Goal: Book appointment/travel/reservation

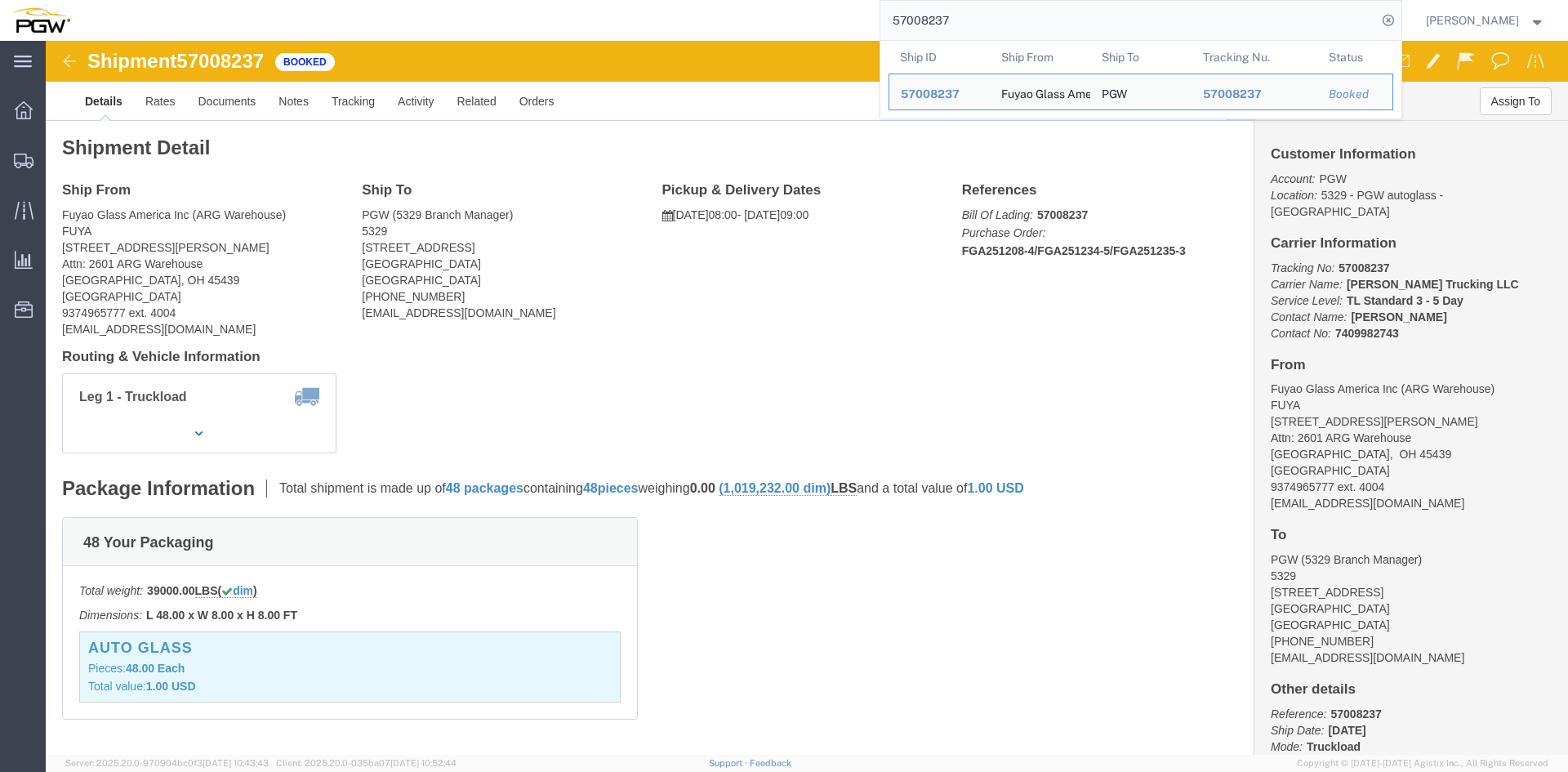
click at [971, 17] on input "57008237" at bounding box center [1129, 21] width 497 height 40
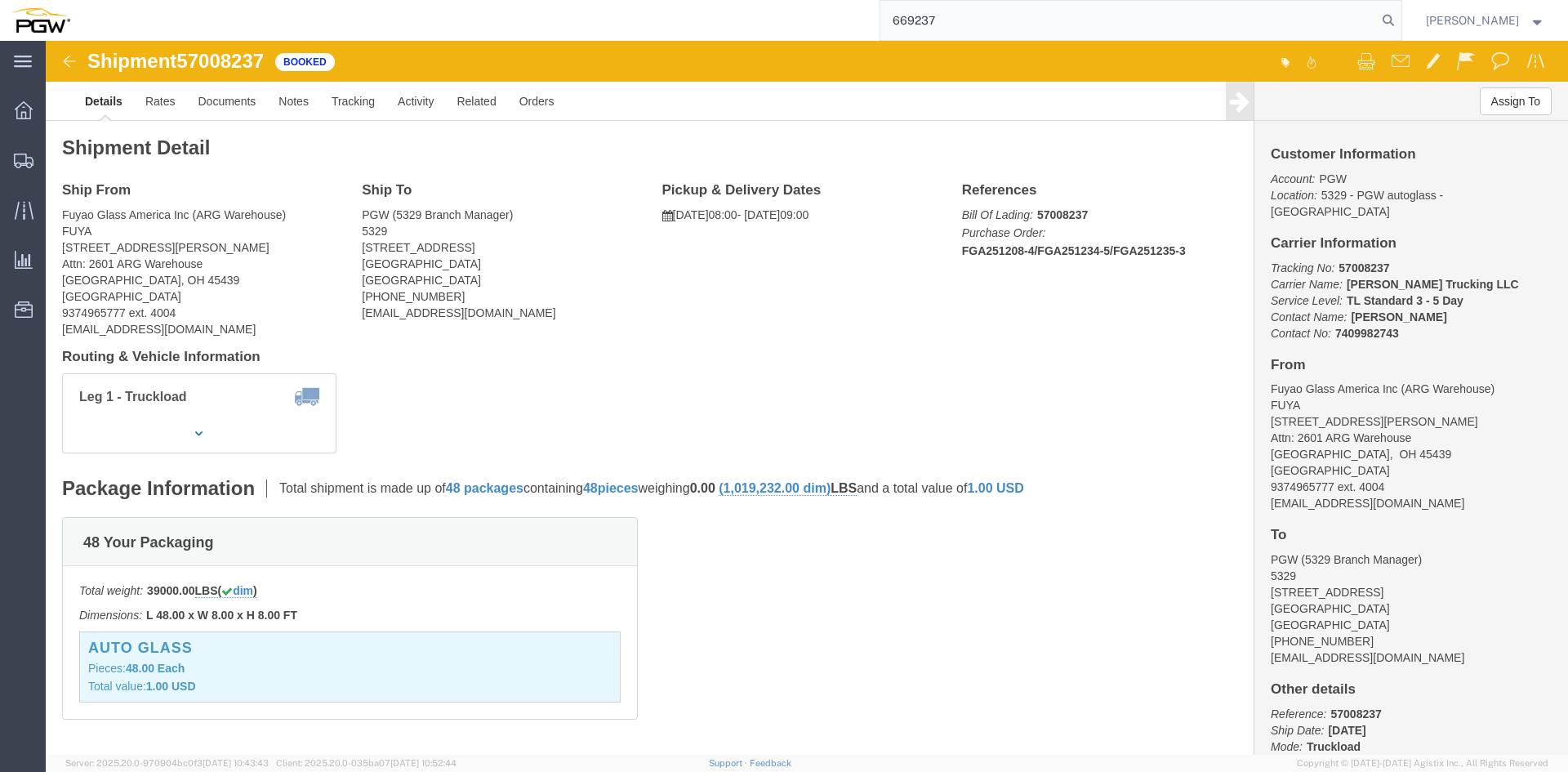
click at [929, 20] on input "669237" at bounding box center [1129, 21] width 497 height 40
click at [1378, 17] on icon at bounding box center [1389, 20] width 23 height 23
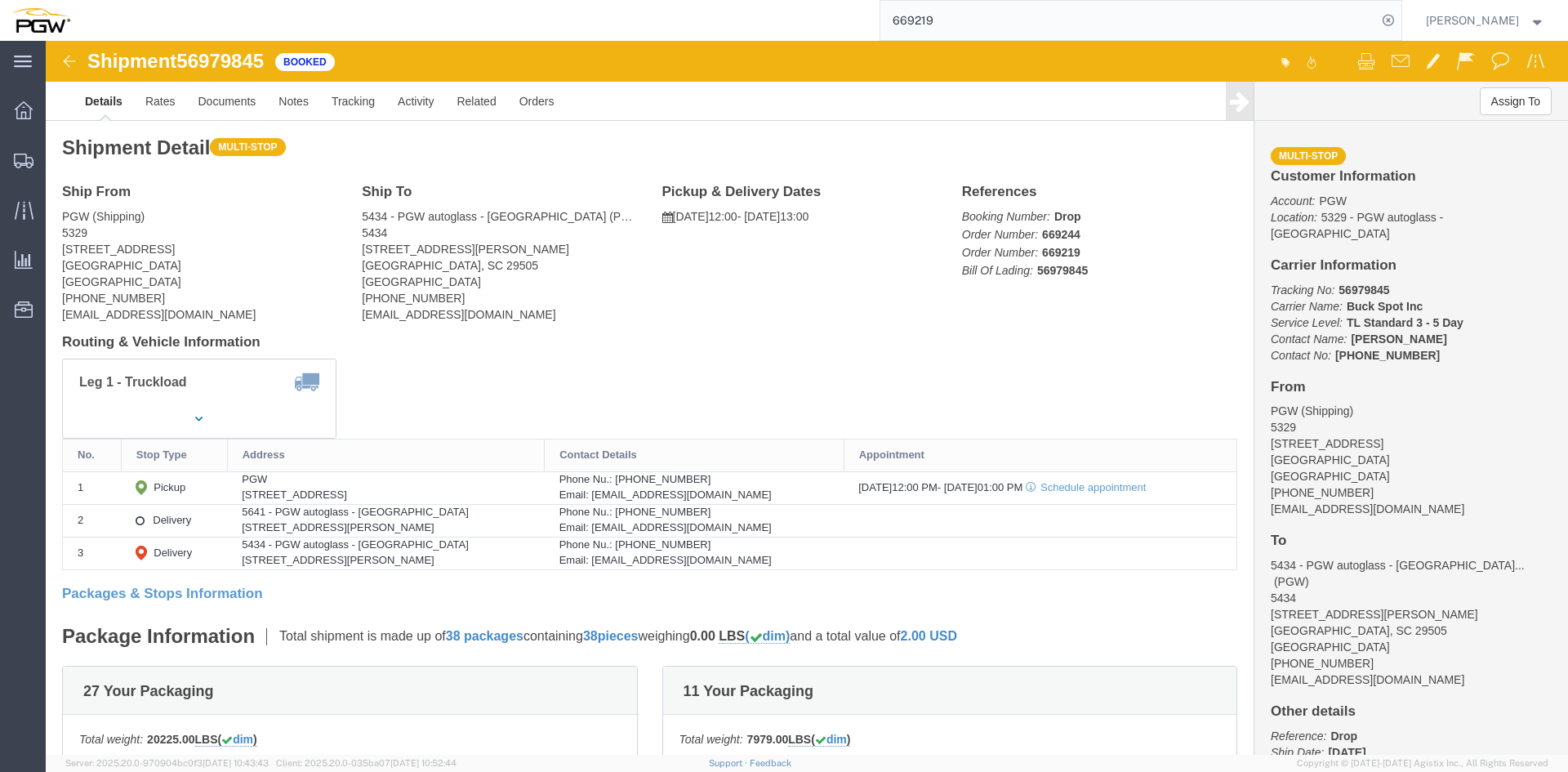
drag, startPoint x: 960, startPoint y: 21, endPoint x: 915, endPoint y: 23, distance: 45.0
click at [915, 23] on input "669219" at bounding box center [1129, 21] width 497 height 40
click at [1389, 27] on icon at bounding box center [1389, 20] width 23 height 23
click at [954, 15] on input "669237" at bounding box center [1129, 21] width 497 height 40
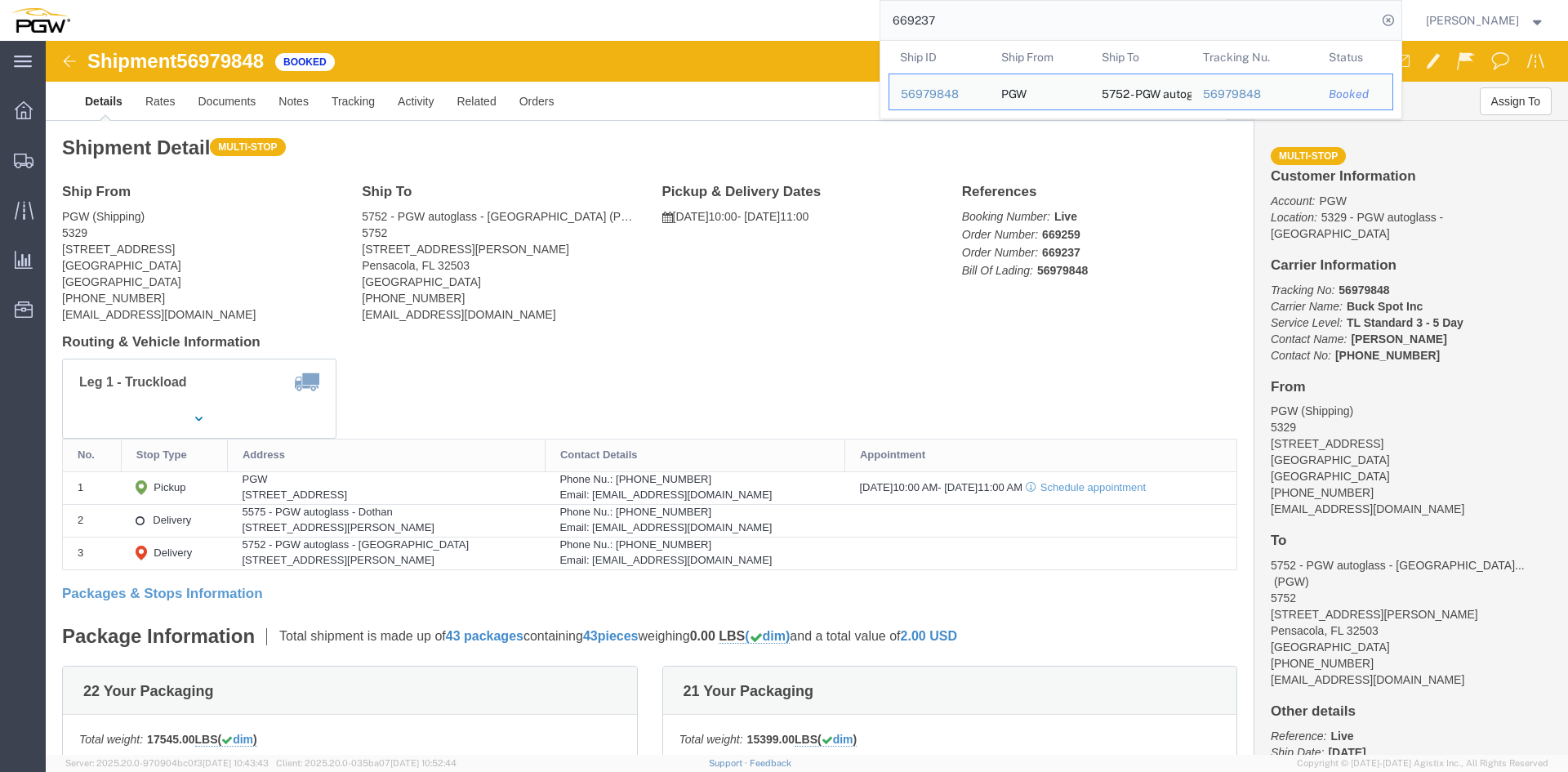
click at [954, 16] on input "669237" at bounding box center [1129, 21] width 497 height 40
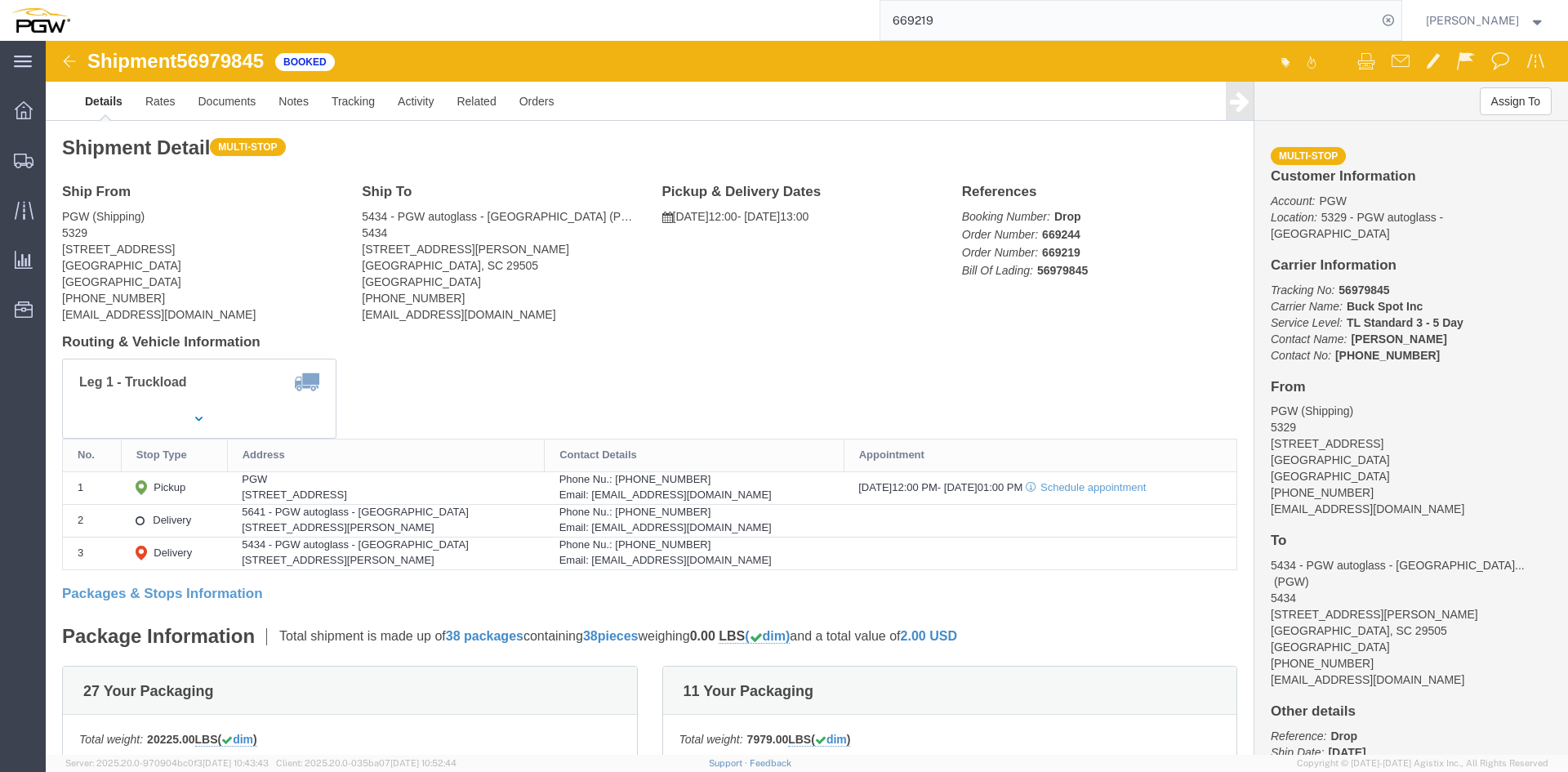
drag, startPoint x: 991, startPoint y: 7, endPoint x: 989, endPoint y: 23, distance: 16.1
click at [991, 10] on input "669219" at bounding box center [1129, 21] width 497 height 40
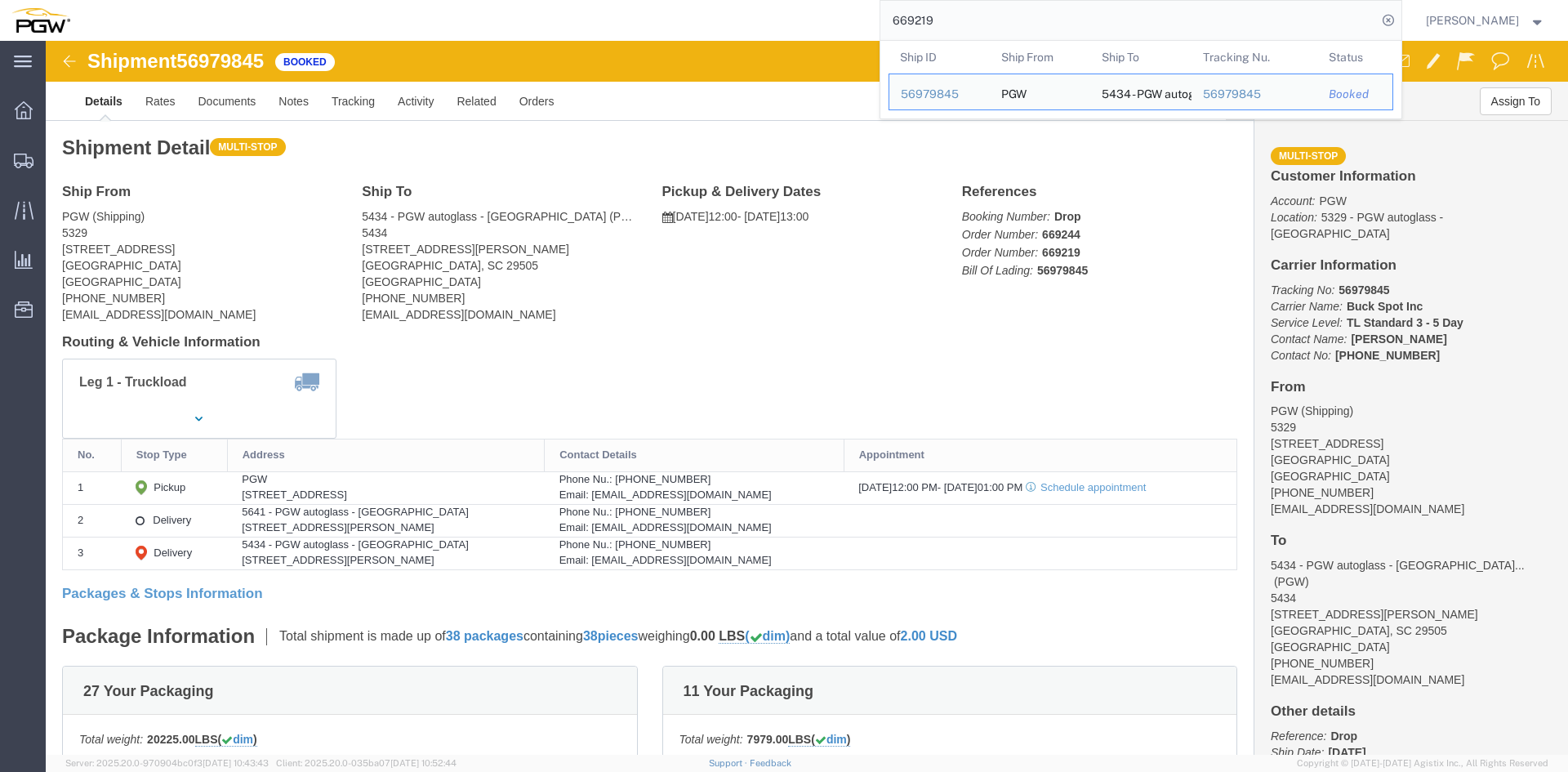
drag, startPoint x: 984, startPoint y: 21, endPoint x: 853, endPoint y: 0, distance: 132.7
click at [853, 0] on div "669219 Ship ID Ship From Ship To Tracking Nu. Status Ship ID 56979845 Ship From…" at bounding box center [742, 21] width 1321 height 41
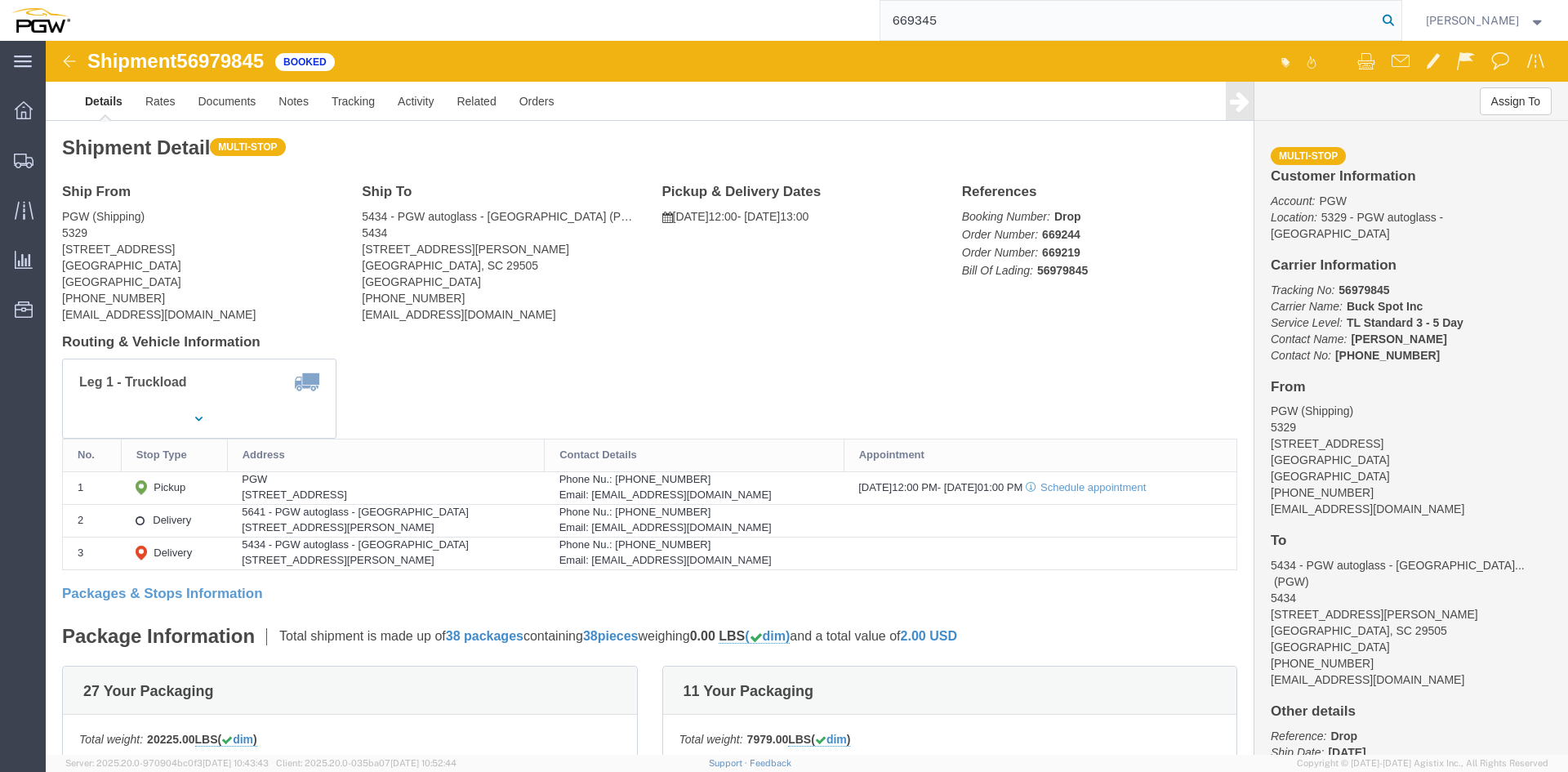
click at [1379, 21] on icon at bounding box center [1389, 20] width 23 height 23
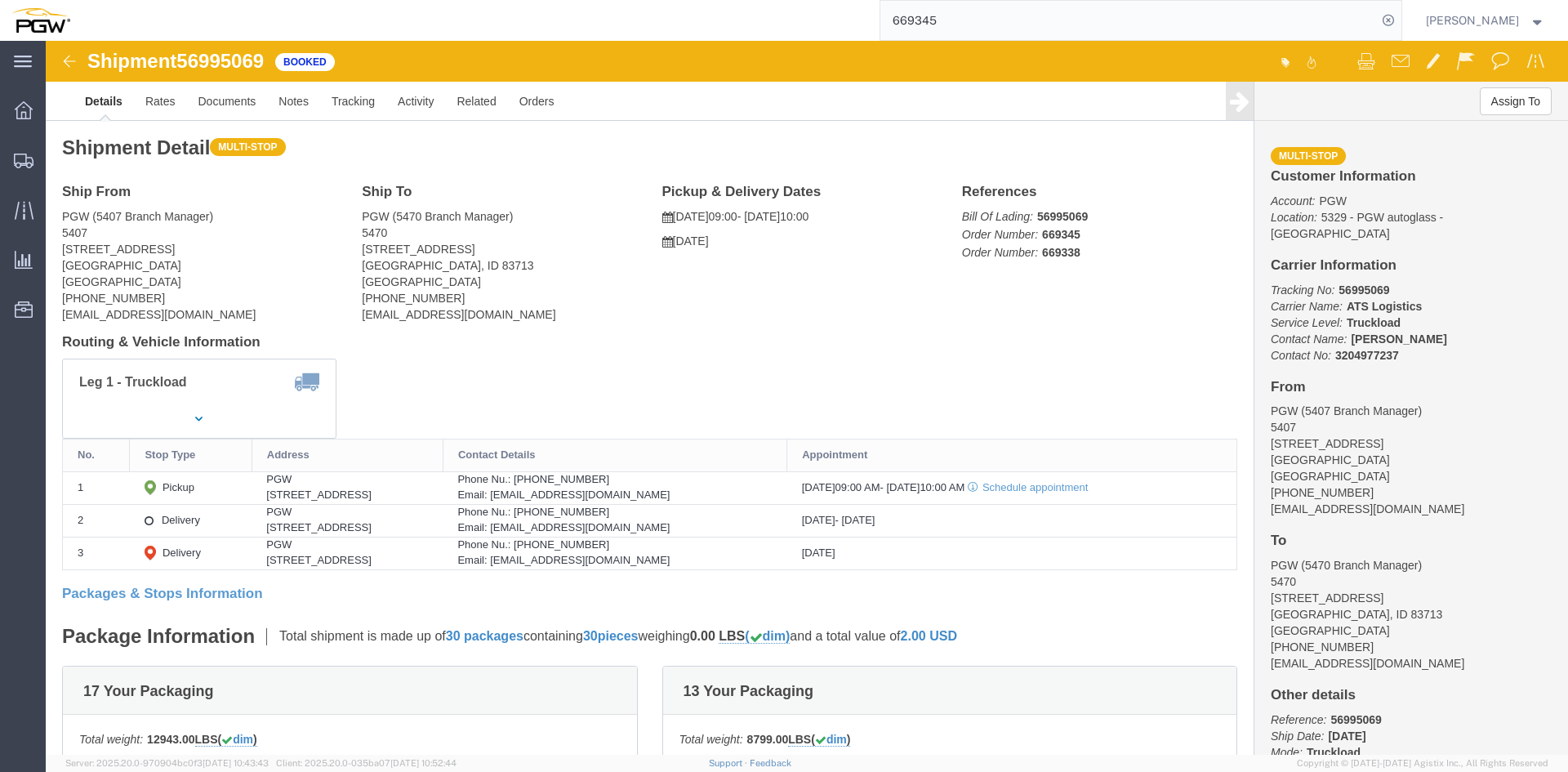
click at [940, 20] on input "669345" at bounding box center [1129, 21] width 497 height 40
click at [1381, 25] on icon at bounding box center [1389, 20] width 23 height 23
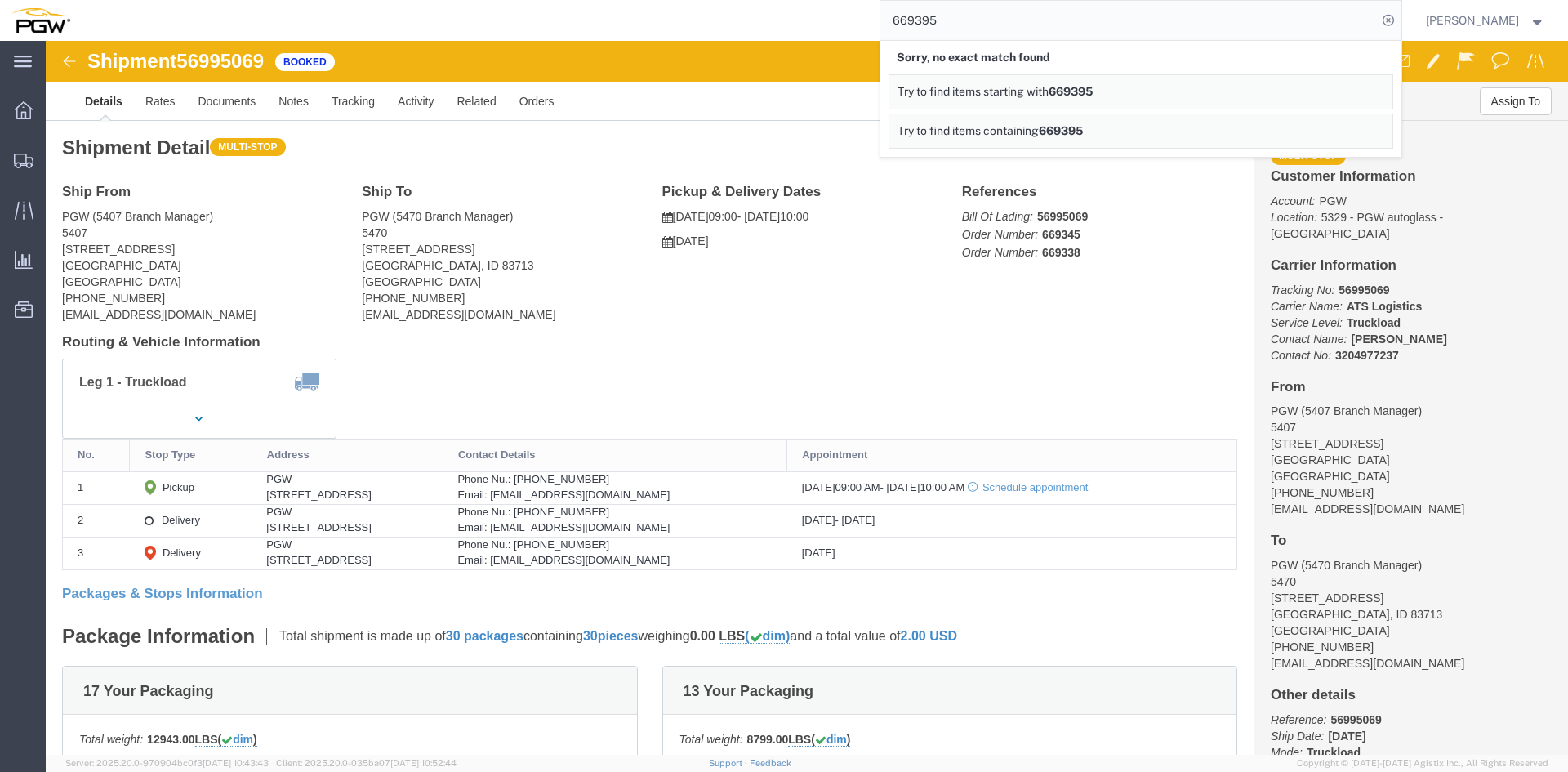
click at [952, 23] on input "669395" at bounding box center [1129, 21] width 497 height 40
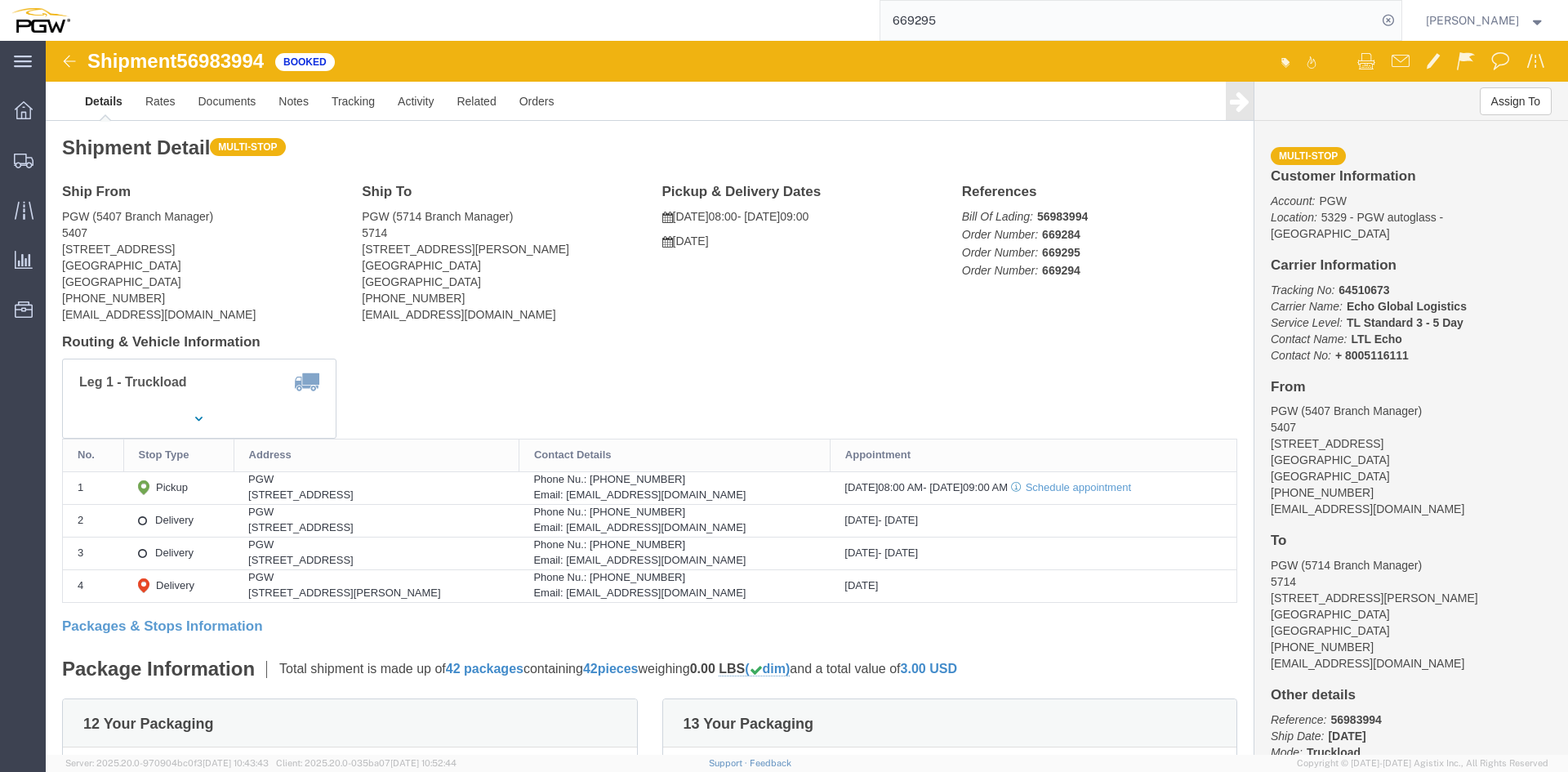
click at [924, 16] on input "669295" at bounding box center [1129, 21] width 497 height 40
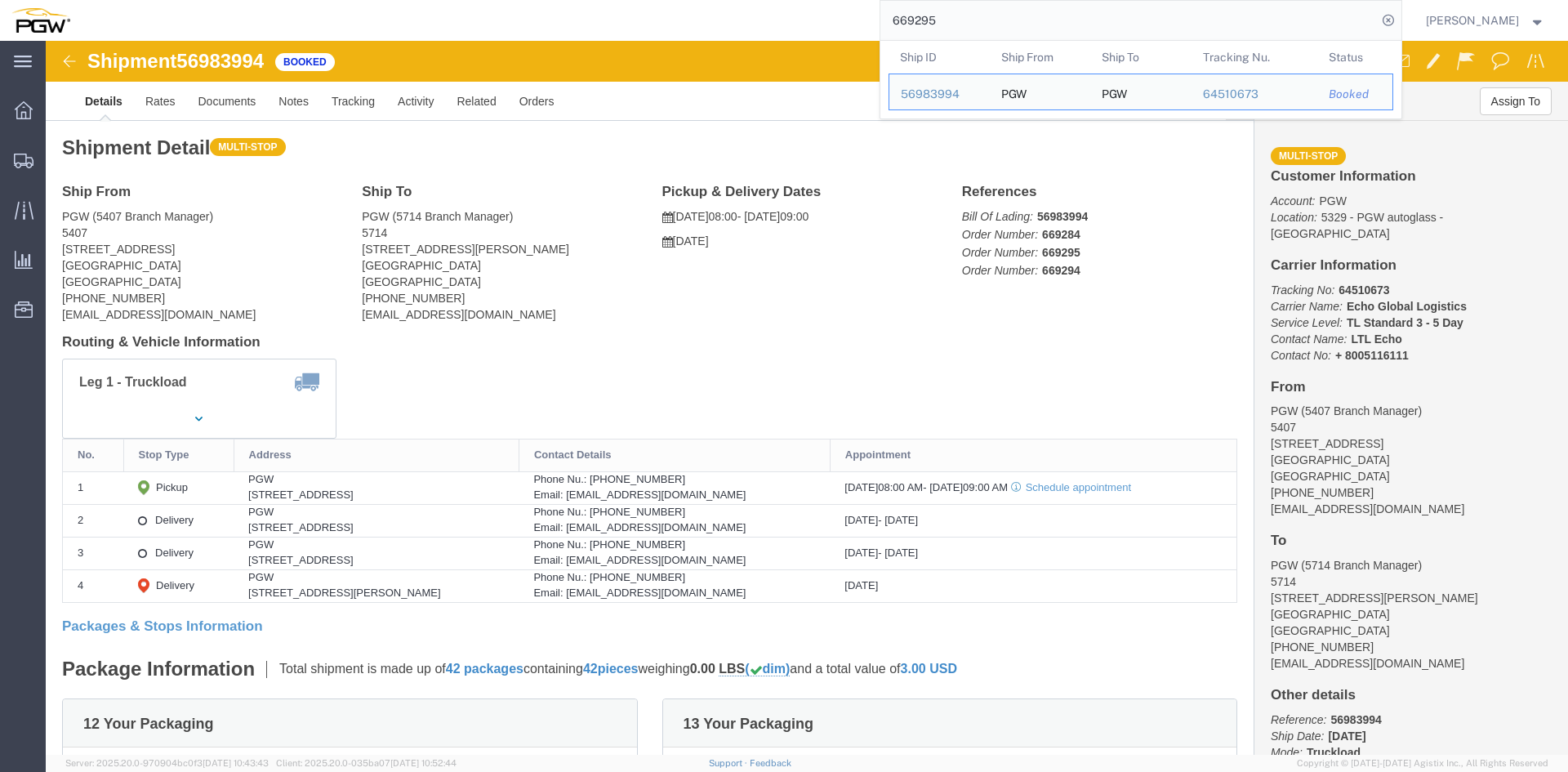
click at [924, 16] on input "669295" at bounding box center [1129, 21] width 497 height 40
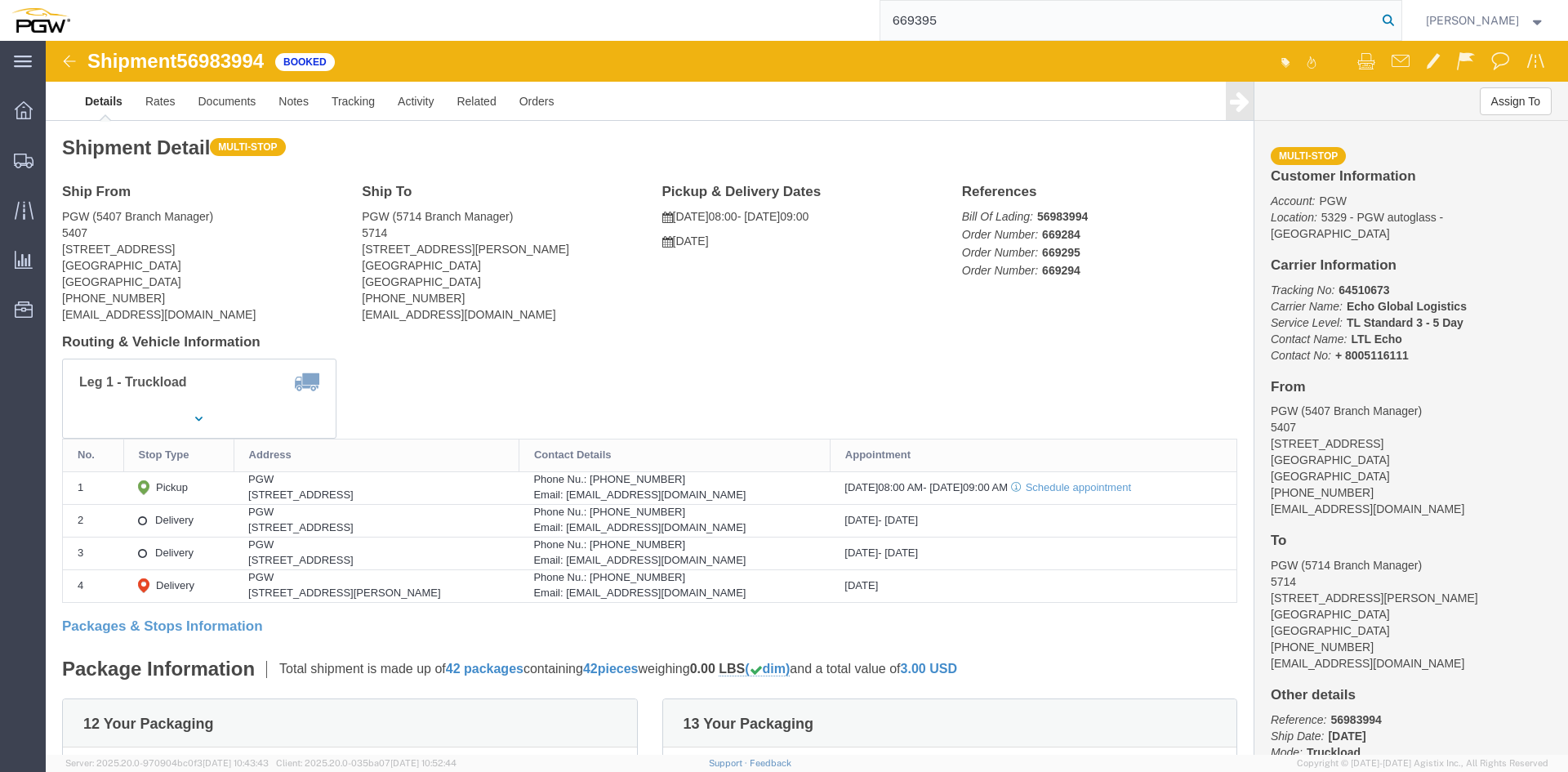
type input "669395"
click at [1377, 19] on icon at bounding box center [1389, 20] width 23 height 23
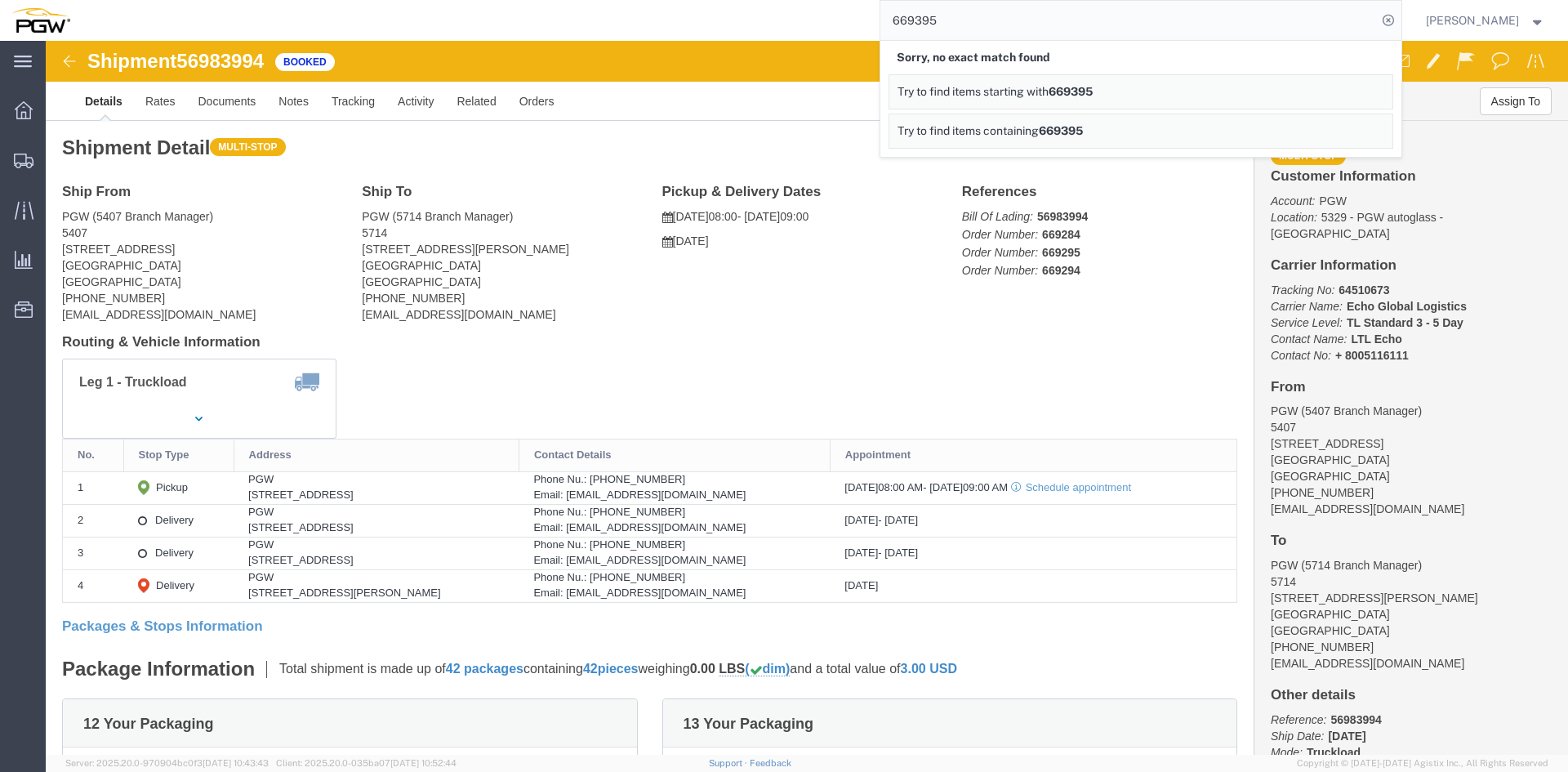
click at [965, 23] on input "669395" at bounding box center [1129, 21] width 497 height 40
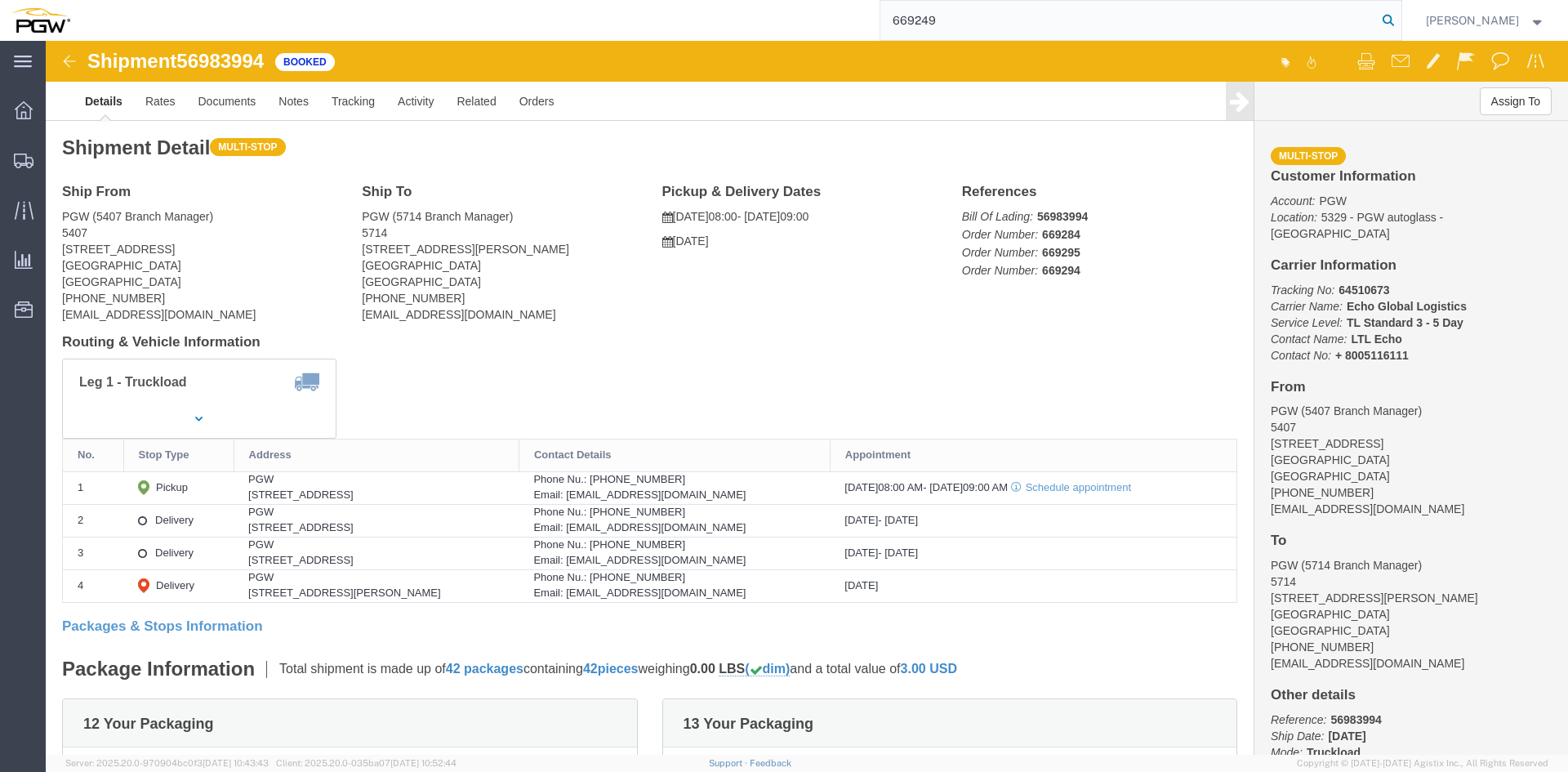
click at [1381, 22] on icon at bounding box center [1389, 20] width 23 height 23
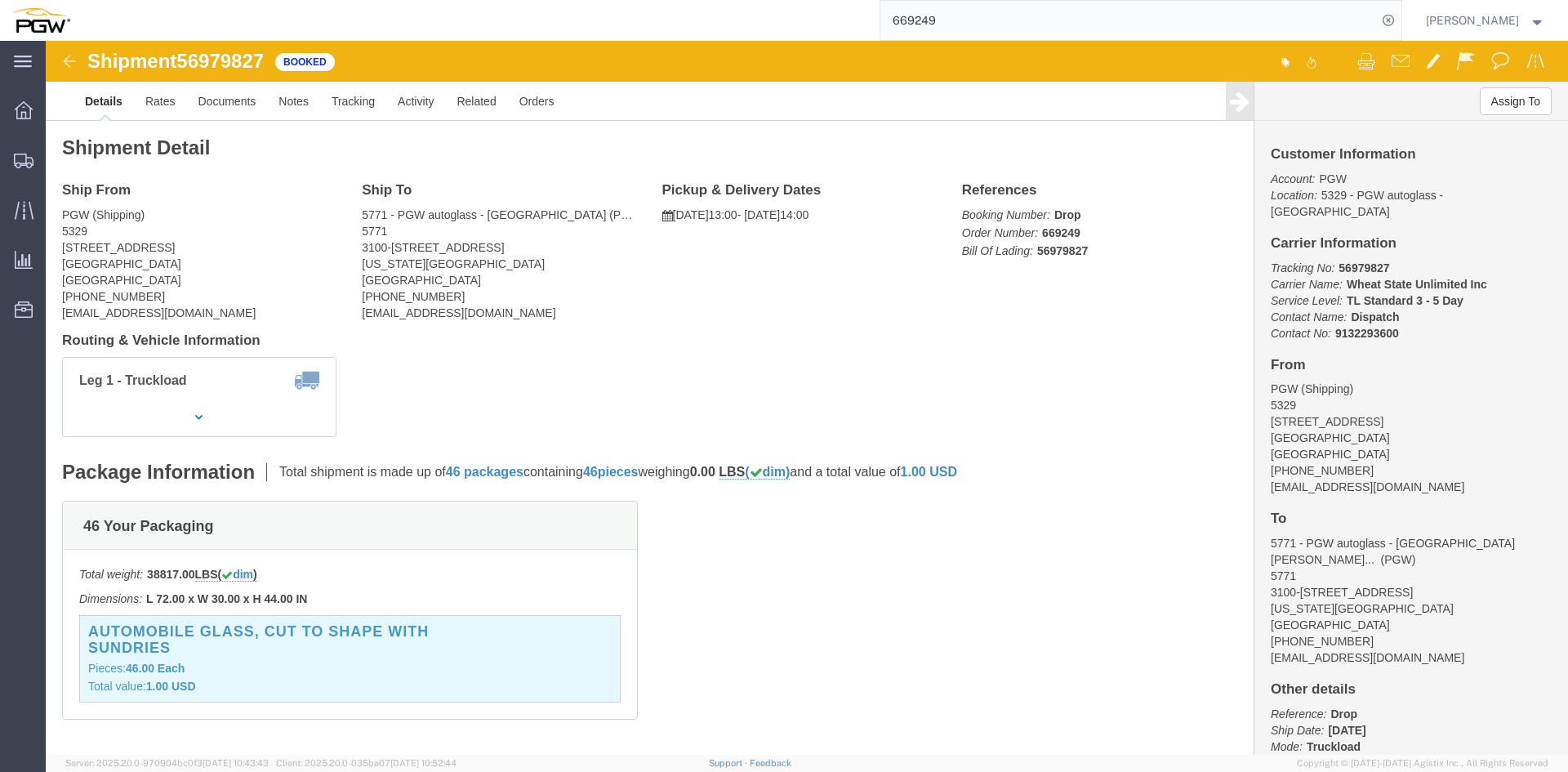
click at [941, 21] on input "669249" at bounding box center [1129, 21] width 497 height 40
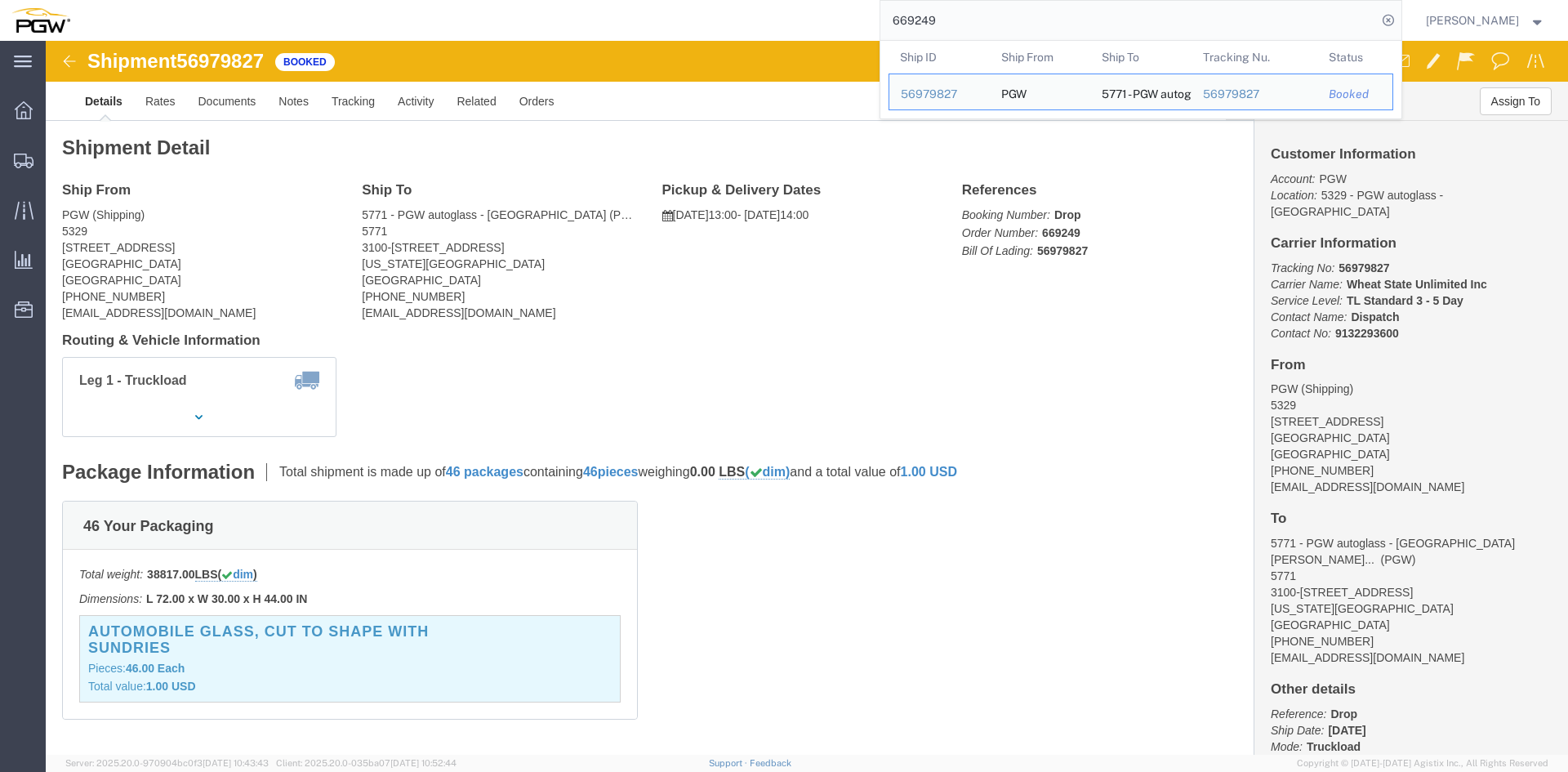
click at [941, 21] on input "669249" at bounding box center [1129, 21] width 497 height 40
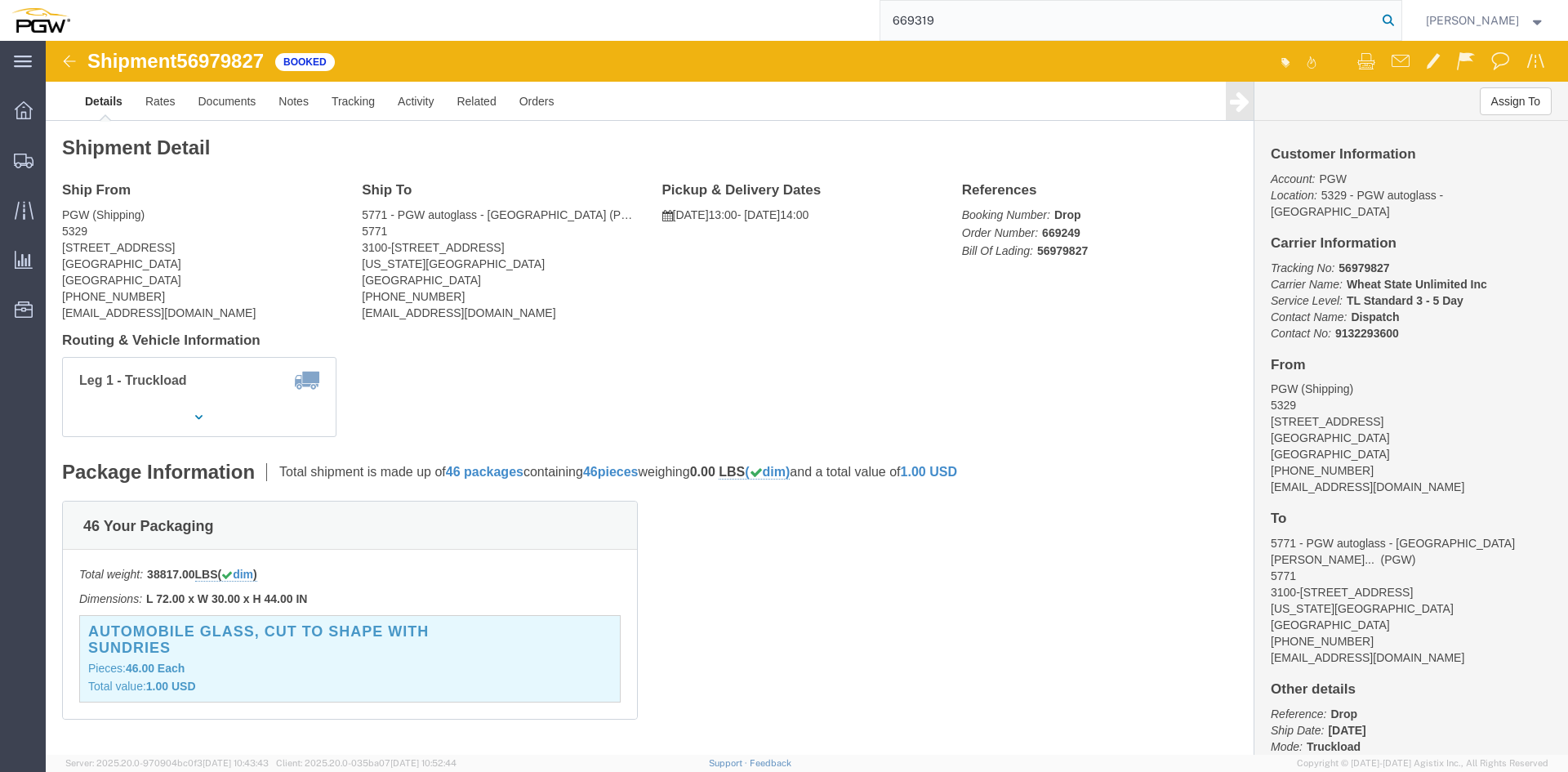
click at [1377, 23] on icon at bounding box center [1389, 20] width 23 height 23
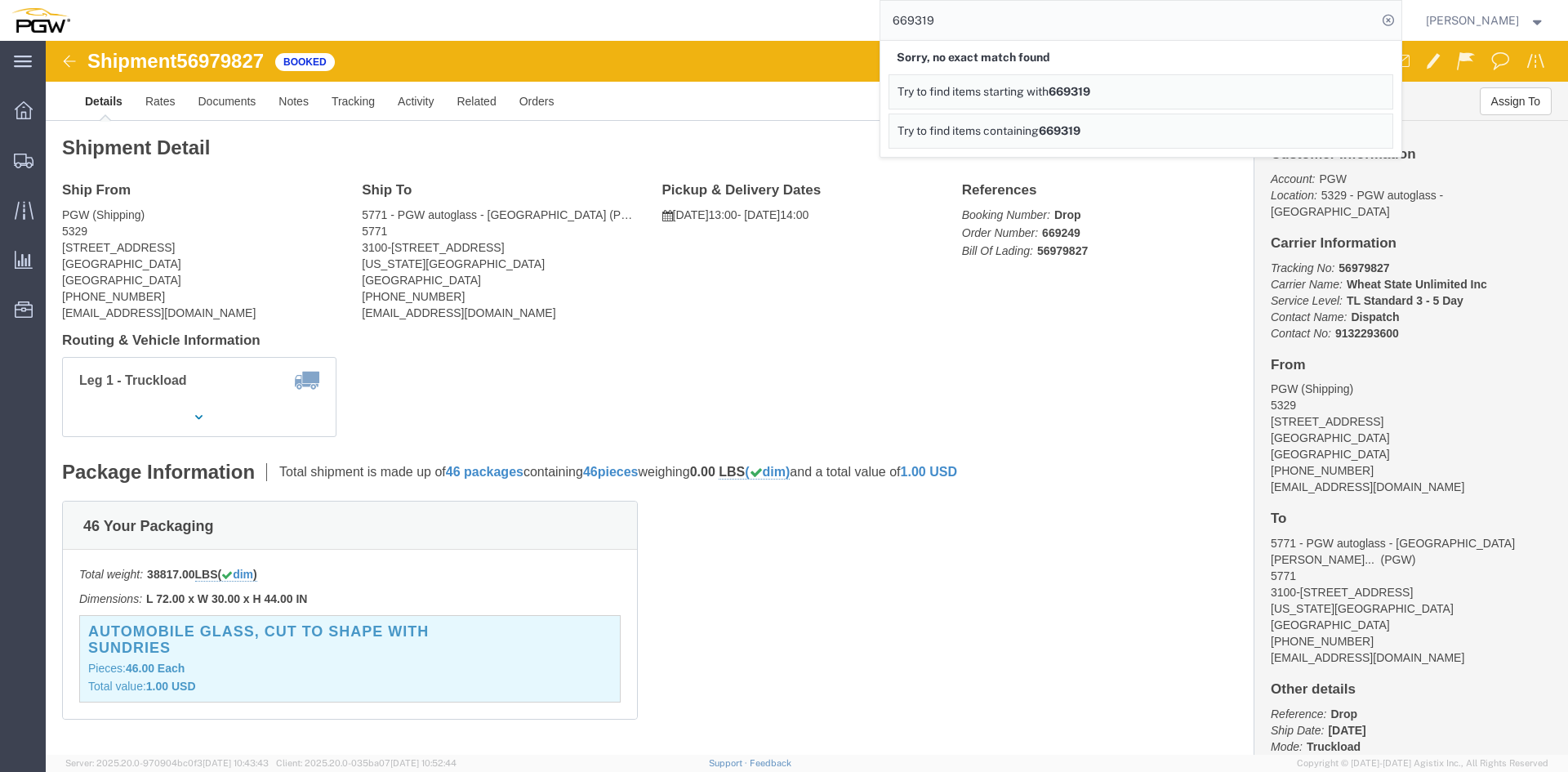
click at [973, 24] on input "669319" at bounding box center [1129, 21] width 497 height 40
type input "669320"
click at [1378, 21] on icon at bounding box center [1389, 20] width 23 height 23
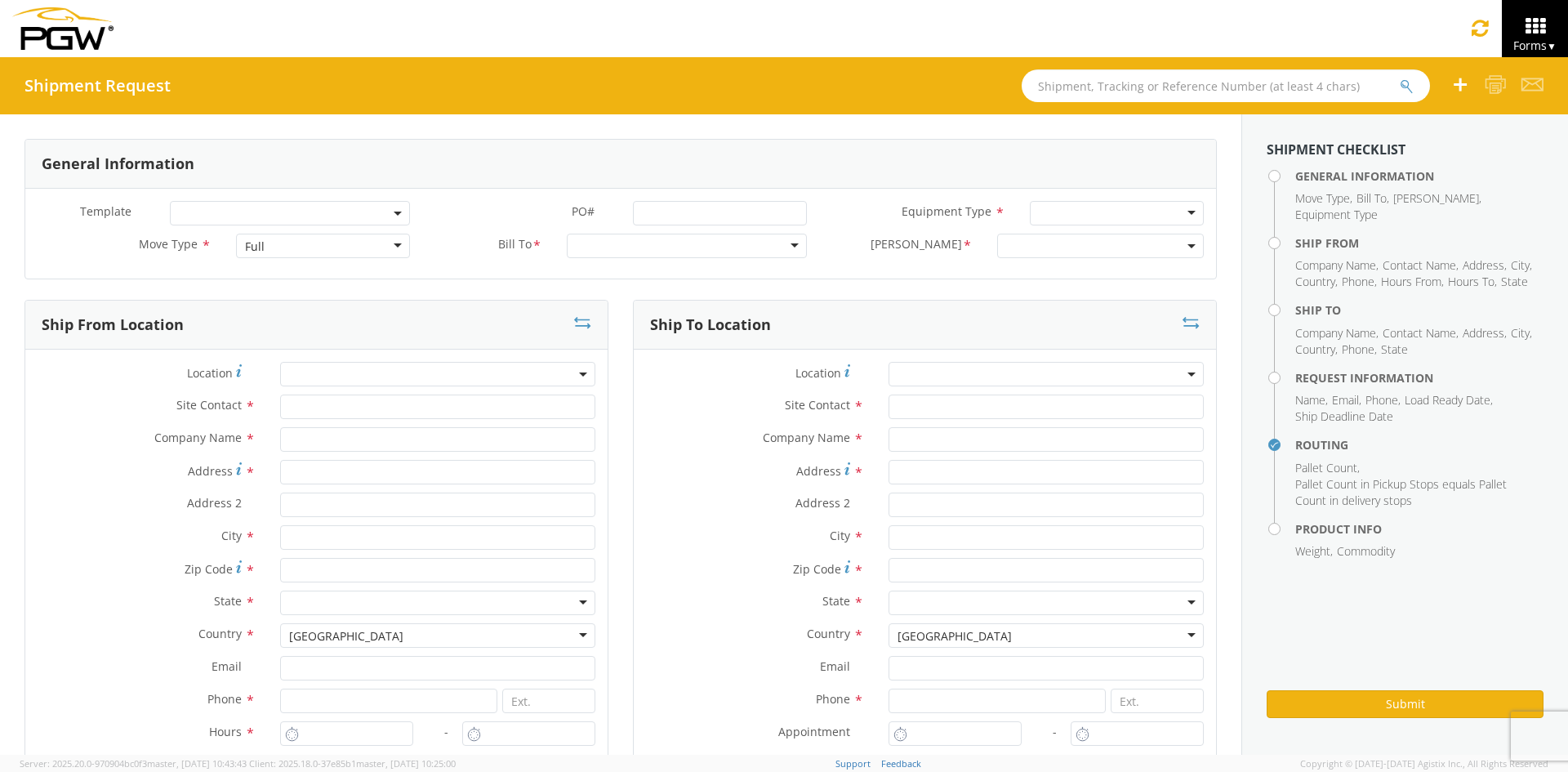
click at [1167, 88] on input "text" at bounding box center [1226, 86] width 409 height 33
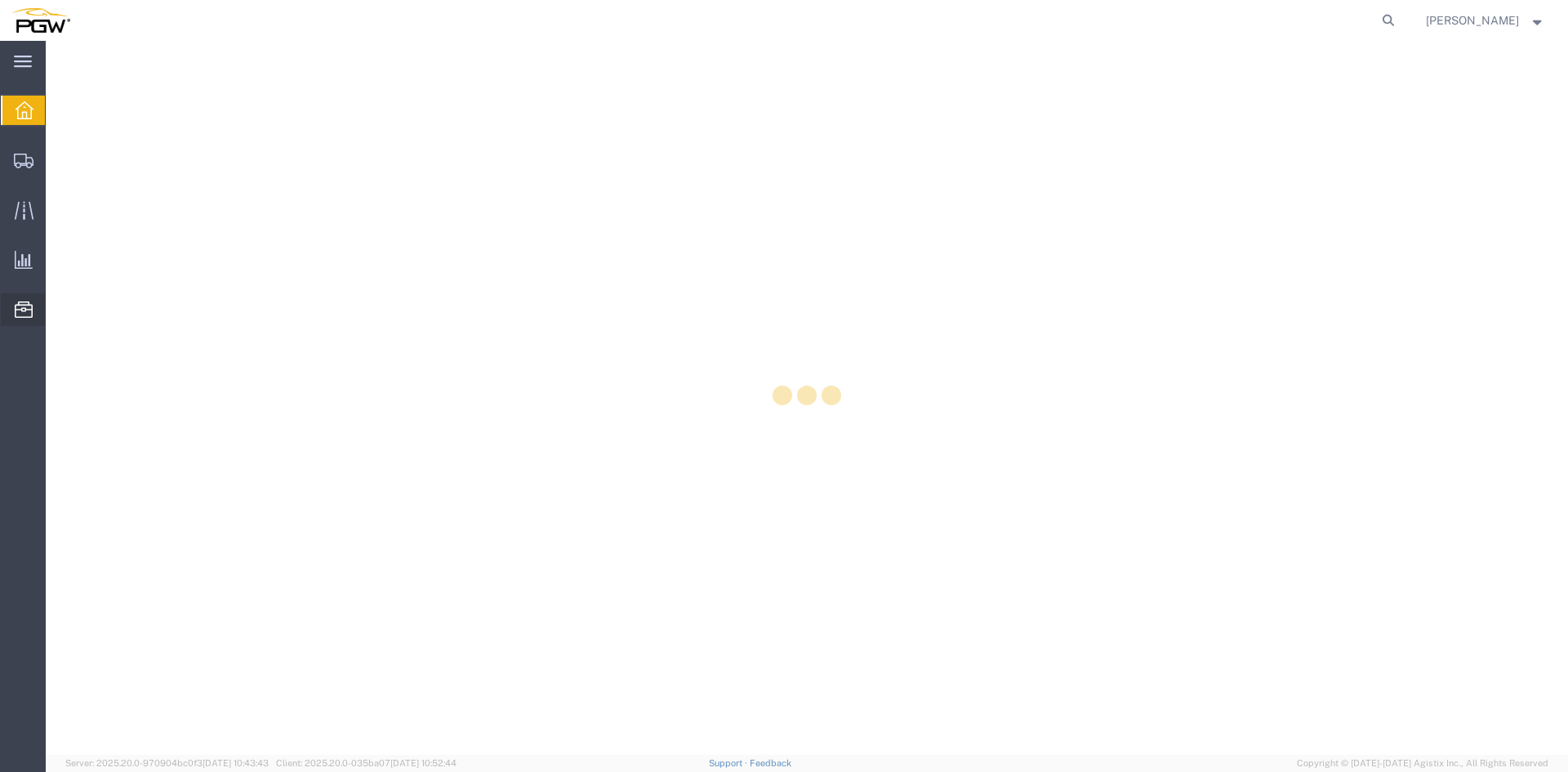
click at [11, 308] on div at bounding box center [23, 310] width 45 height 33
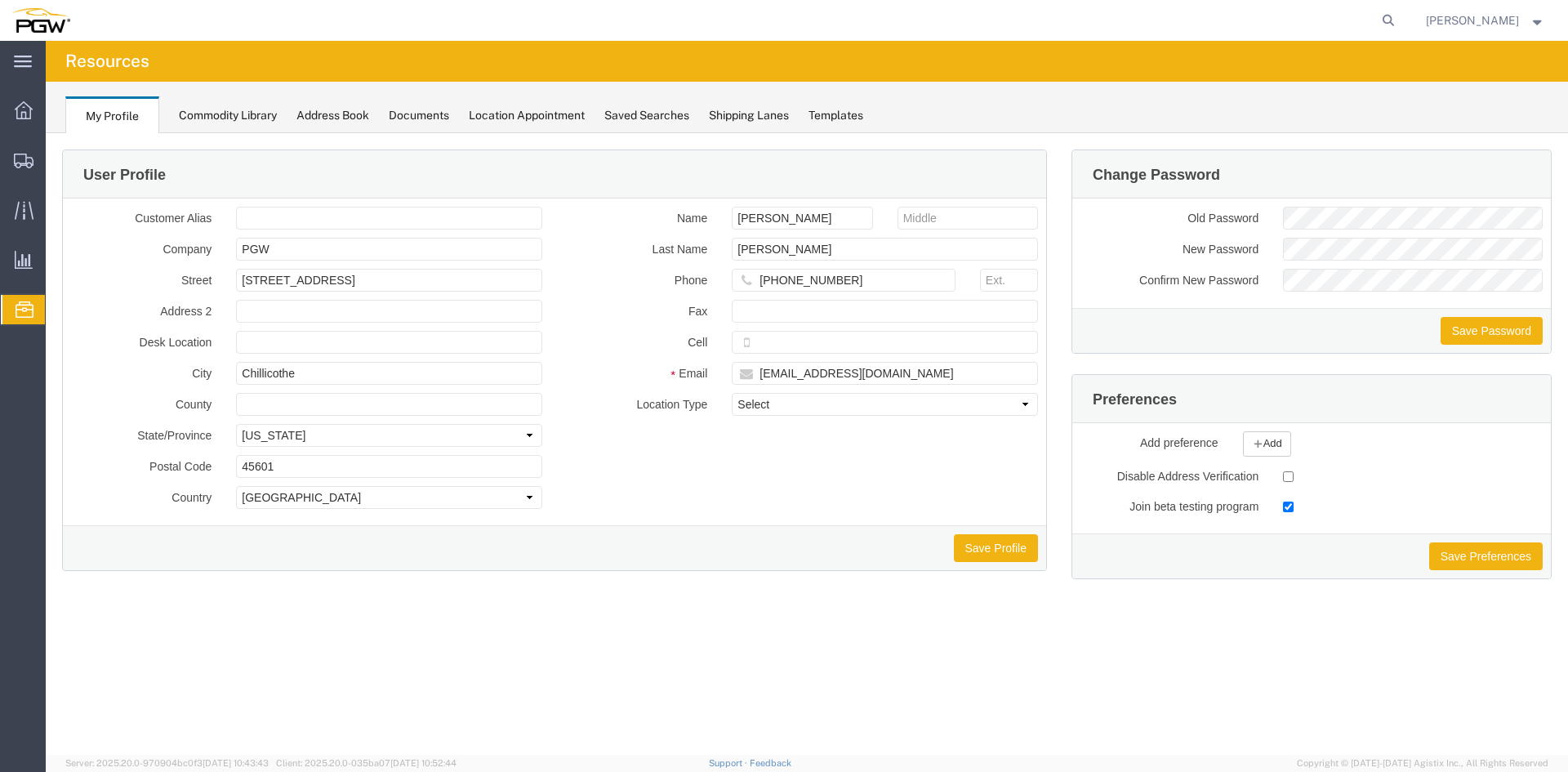
click at [0, 0] on span "Location Appointment" at bounding box center [0, 0] width 0 height 0
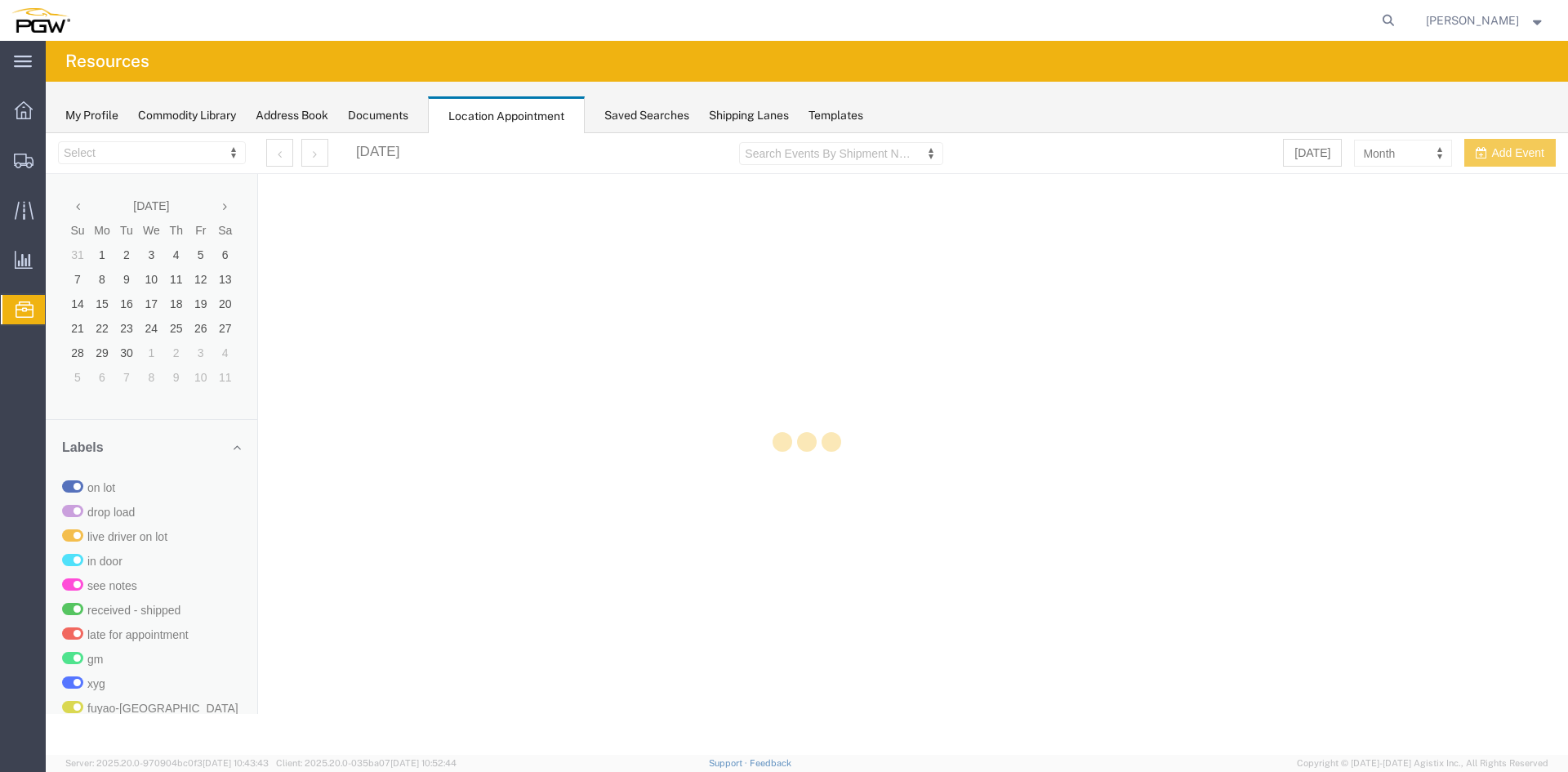
select select "28253"
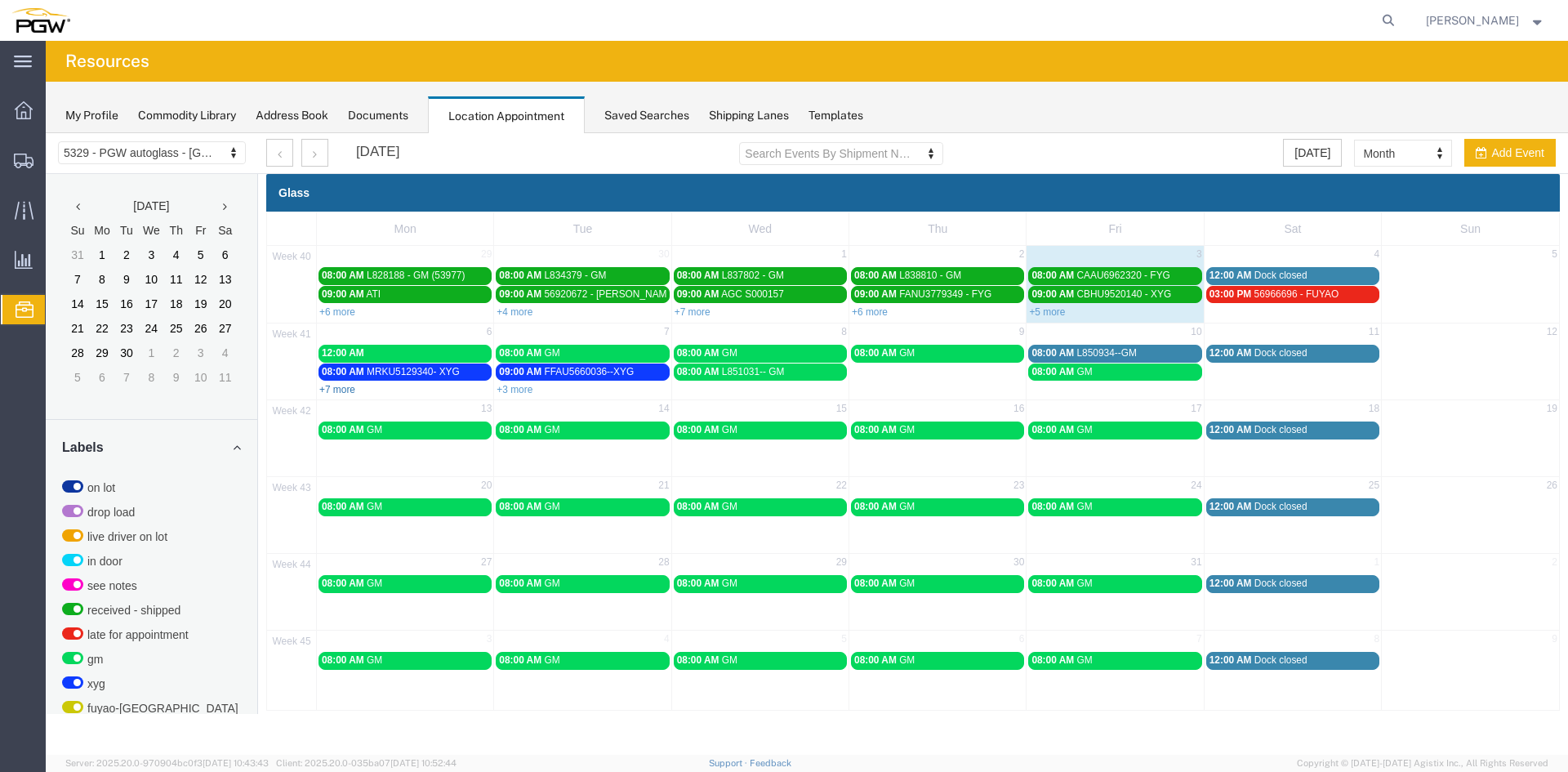
click at [334, 387] on link "+7 more" at bounding box center [337, 389] width 36 height 11
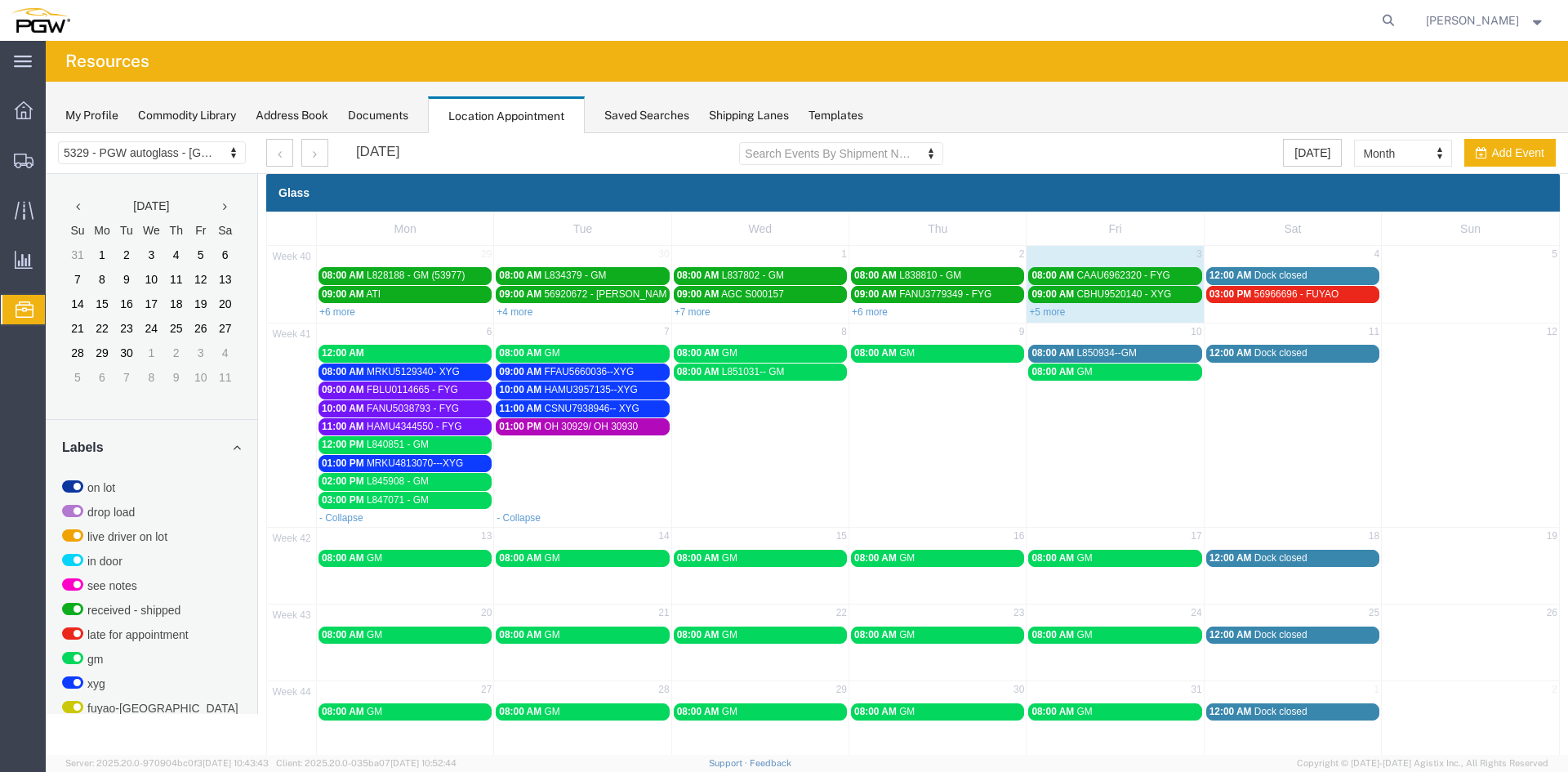
click at [380, 352] on div "12:00 AM" at bounding box center [405, 353] width 166 height 12
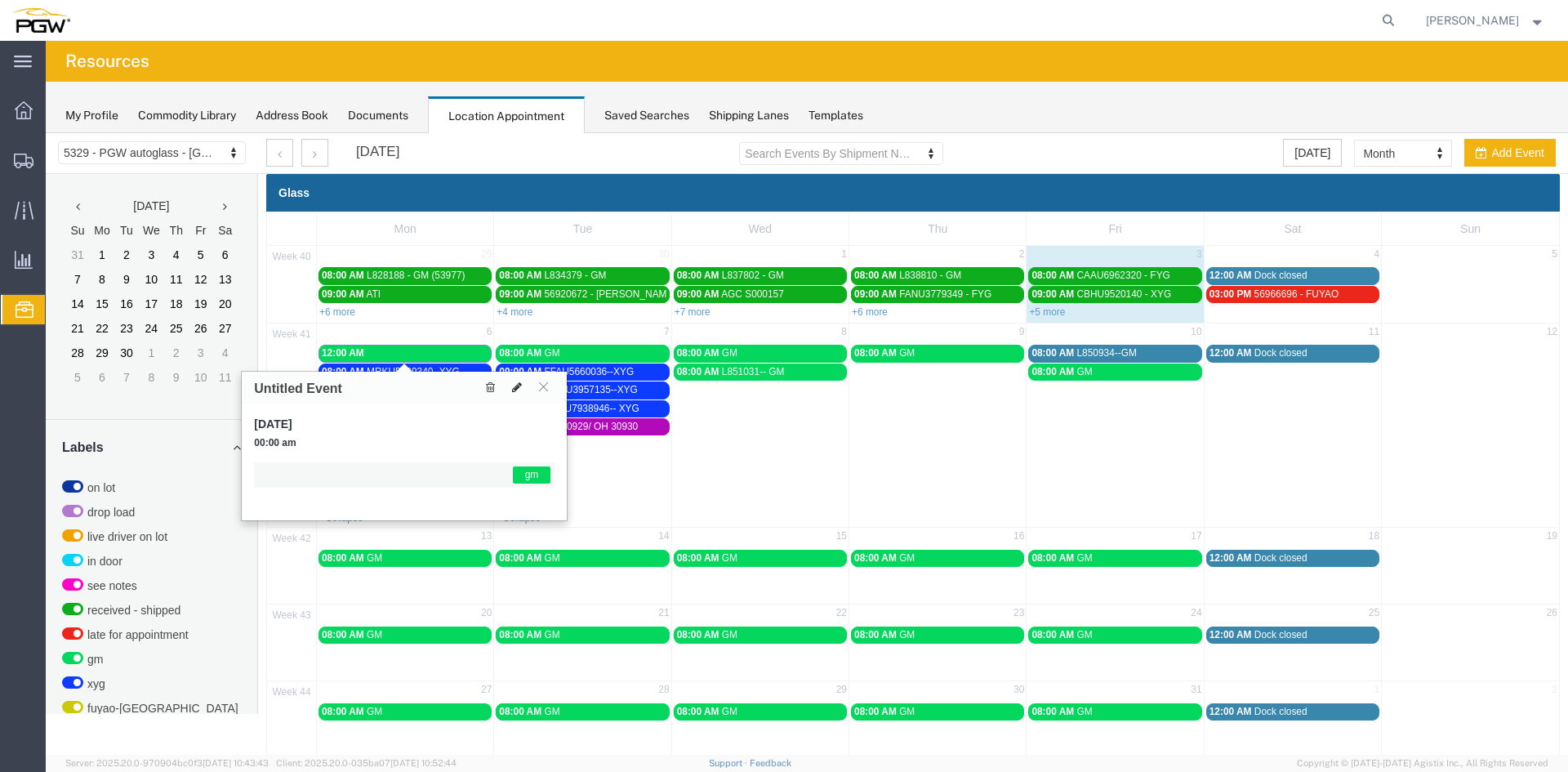
click at [517, 387] on icon at bounding box center [517, 386] width 9 height 11
select select "1"
select select "340"
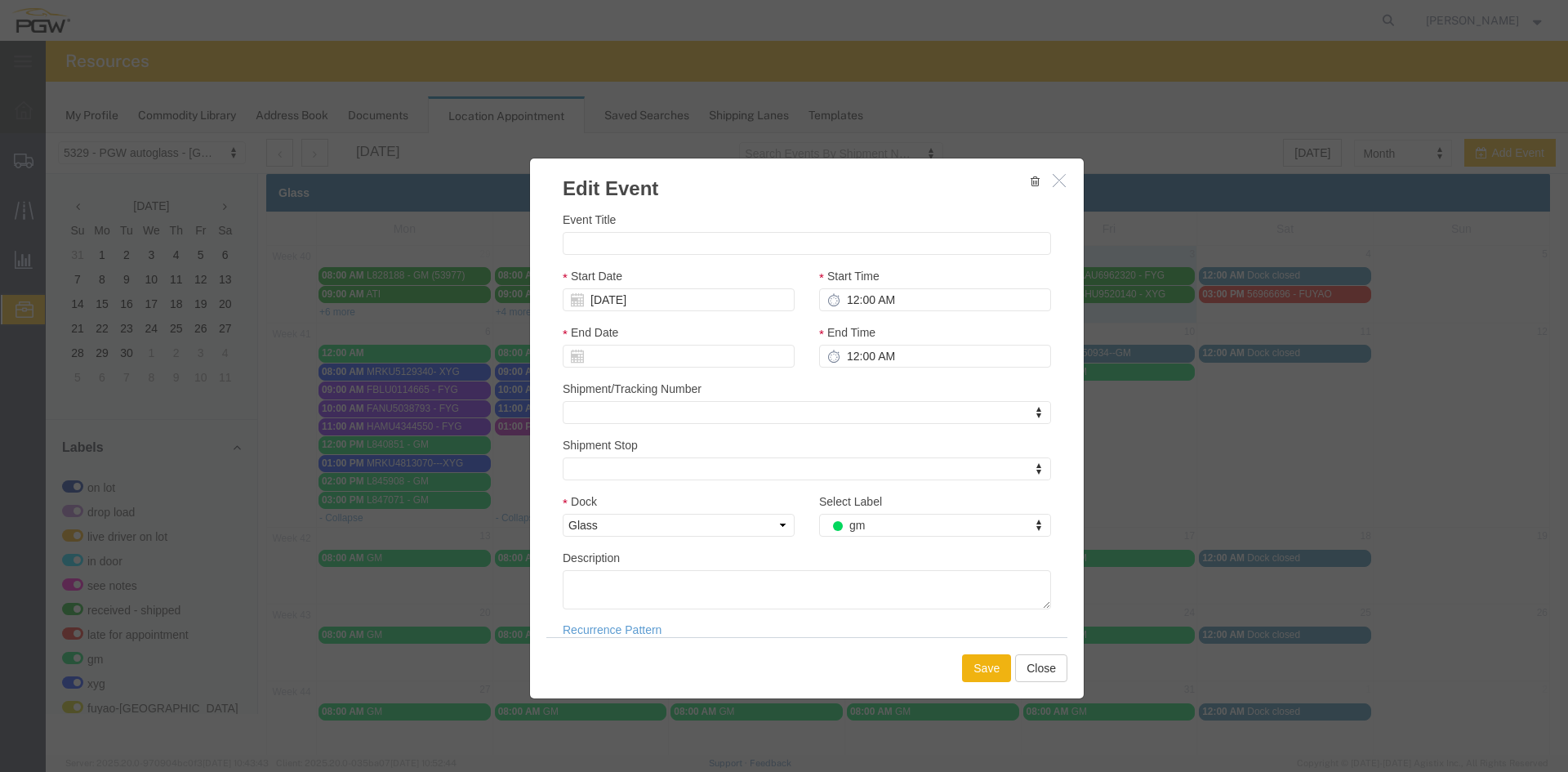
click at [1051, 181] on button "button" at bounding box center [1062, 181] width 21 height 21
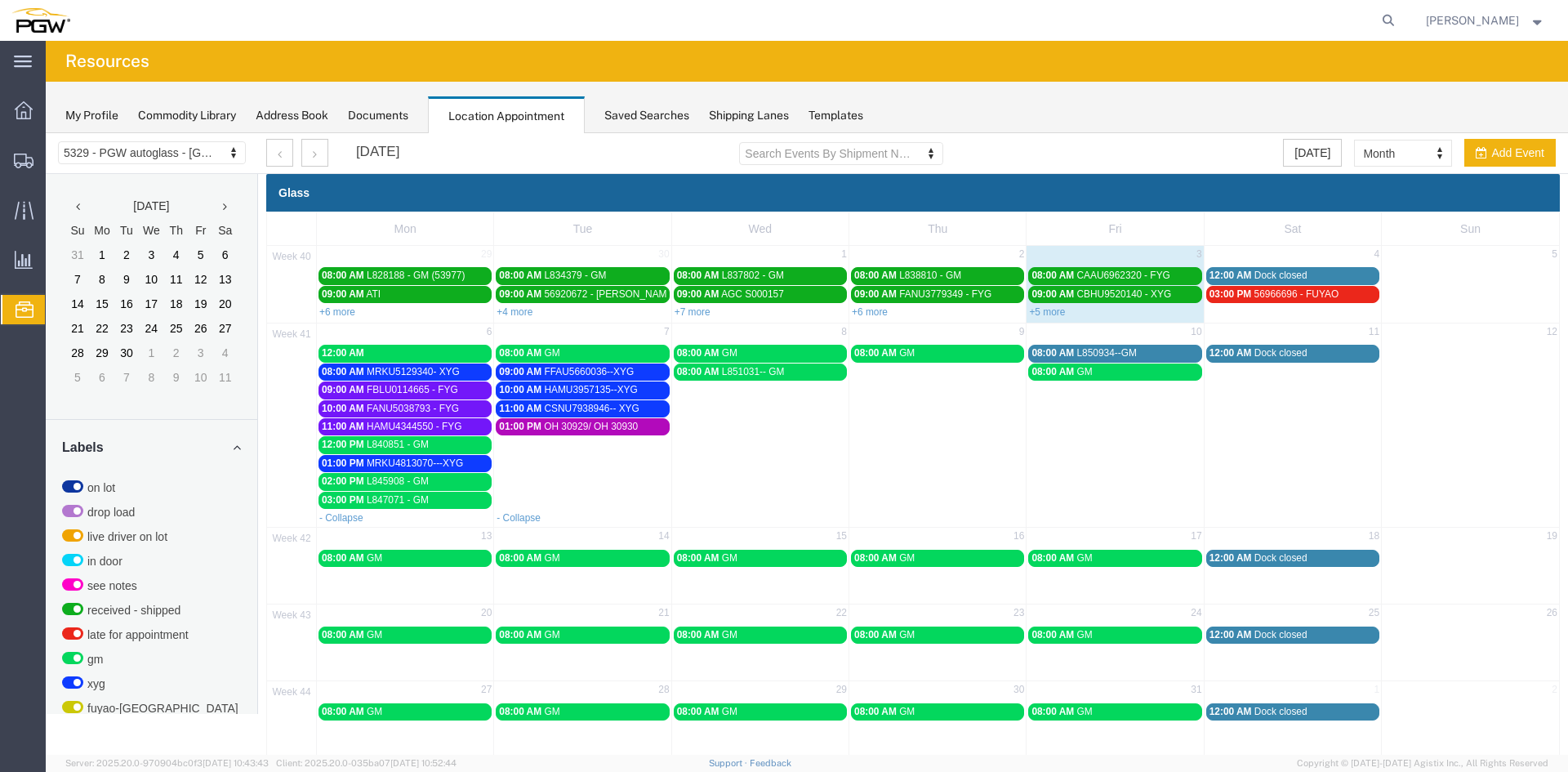
drag, startPoint x: 466, startPoint y: 347, endPoint x: 390, endPoint y: 354, distance: 76.3
click at [390, 354] on div "12:00 AM" at bounding box center [405, 353] width 166 height 12
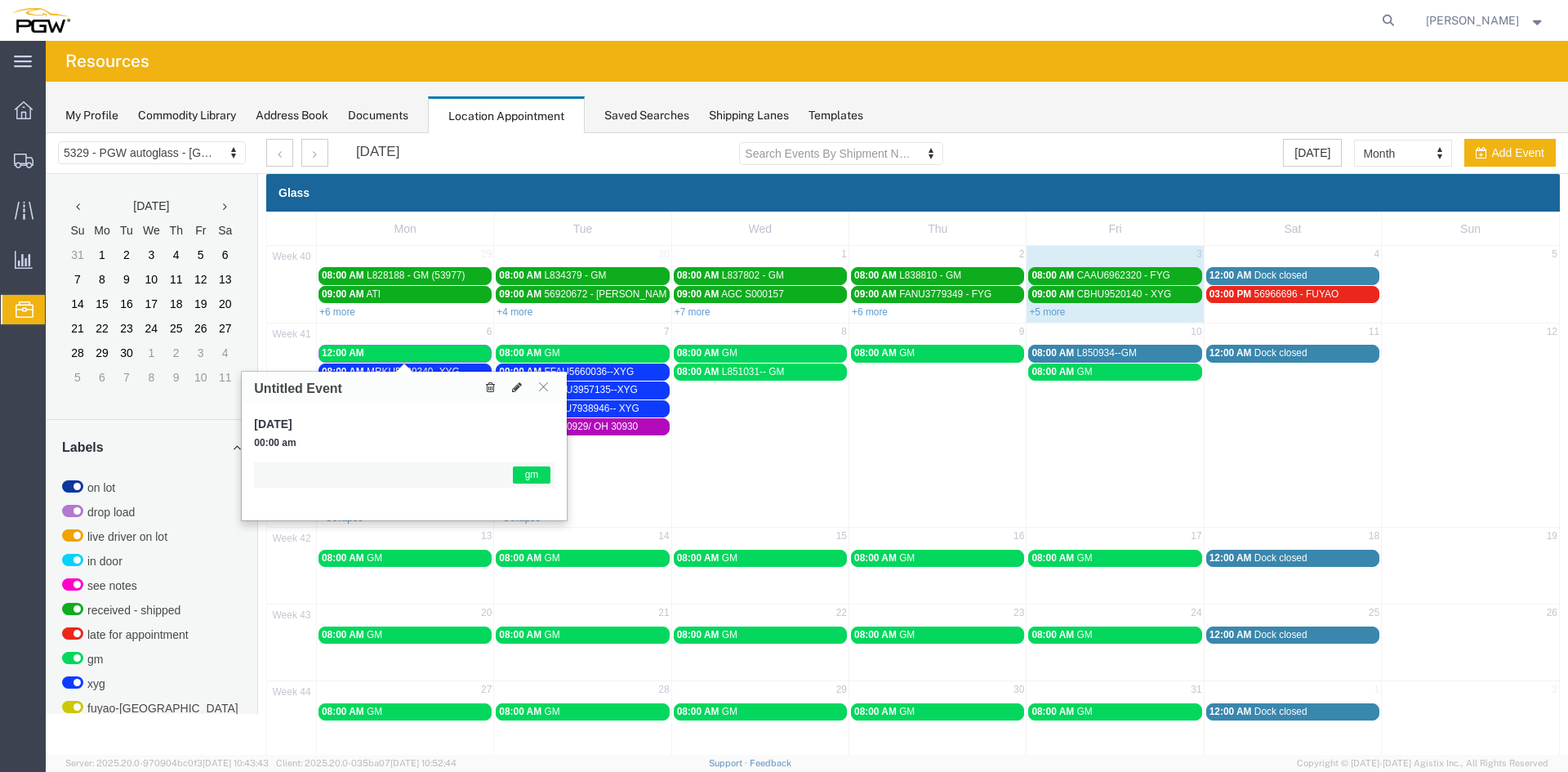
click at [490, 388] on icon at bounding box center [490, 386] width 9 height 11
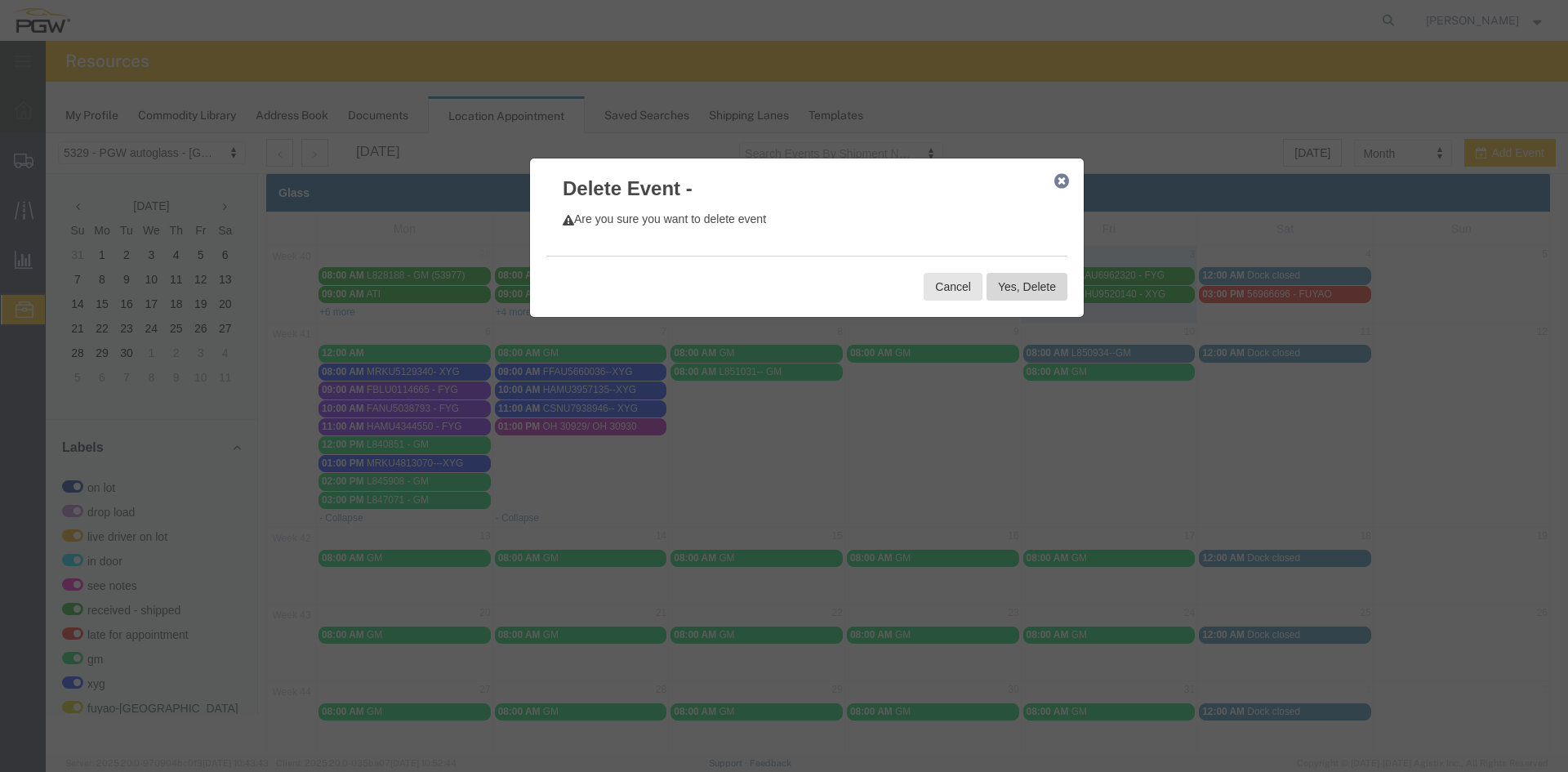
click at [1016, 289] on button "Yes, Delete" at bounding box center [1027, 287] width 81 height 27
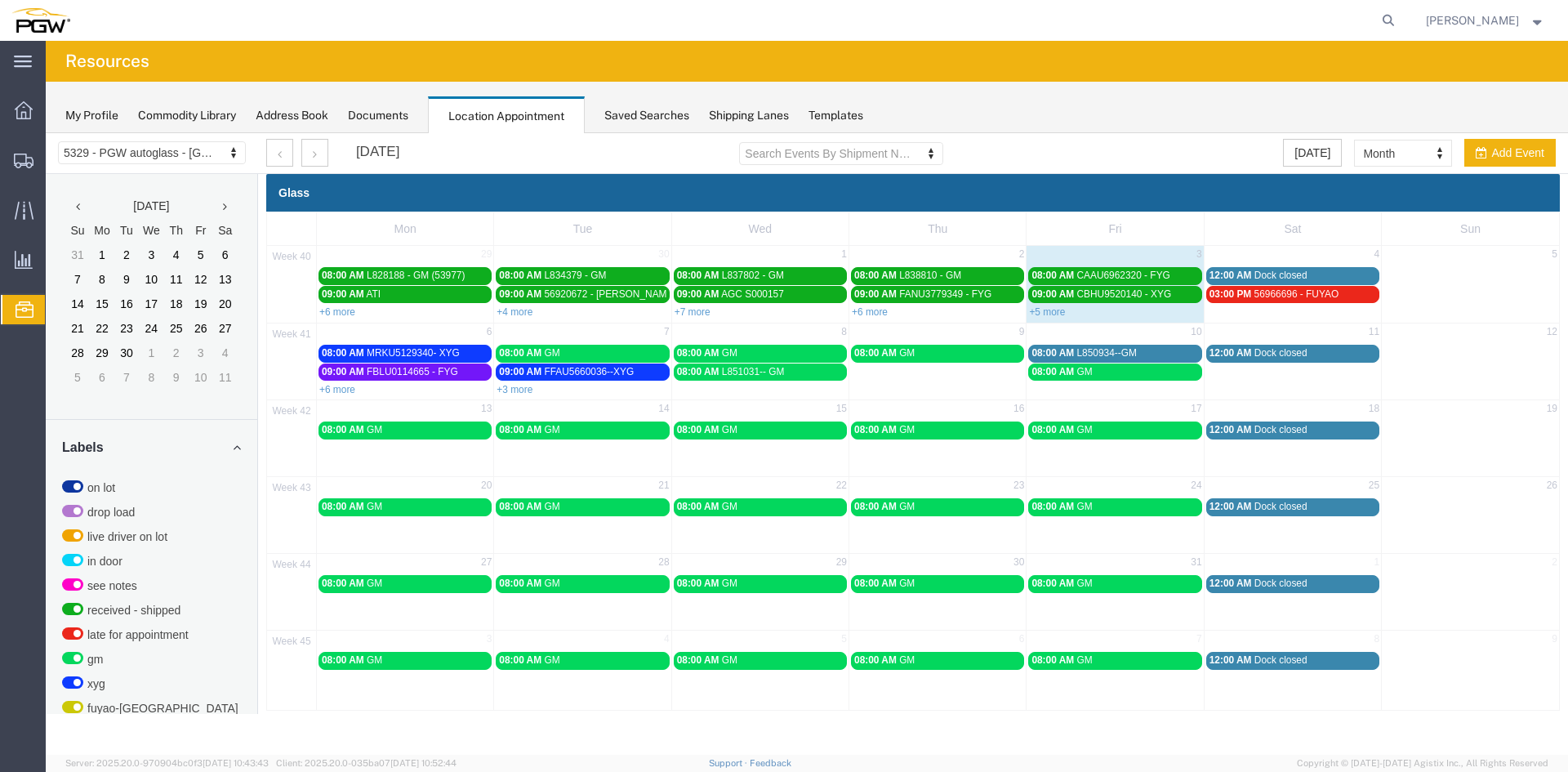
click at [331, 392] on link "+6 more" at bounding box center [337, 389] width 36 height 11
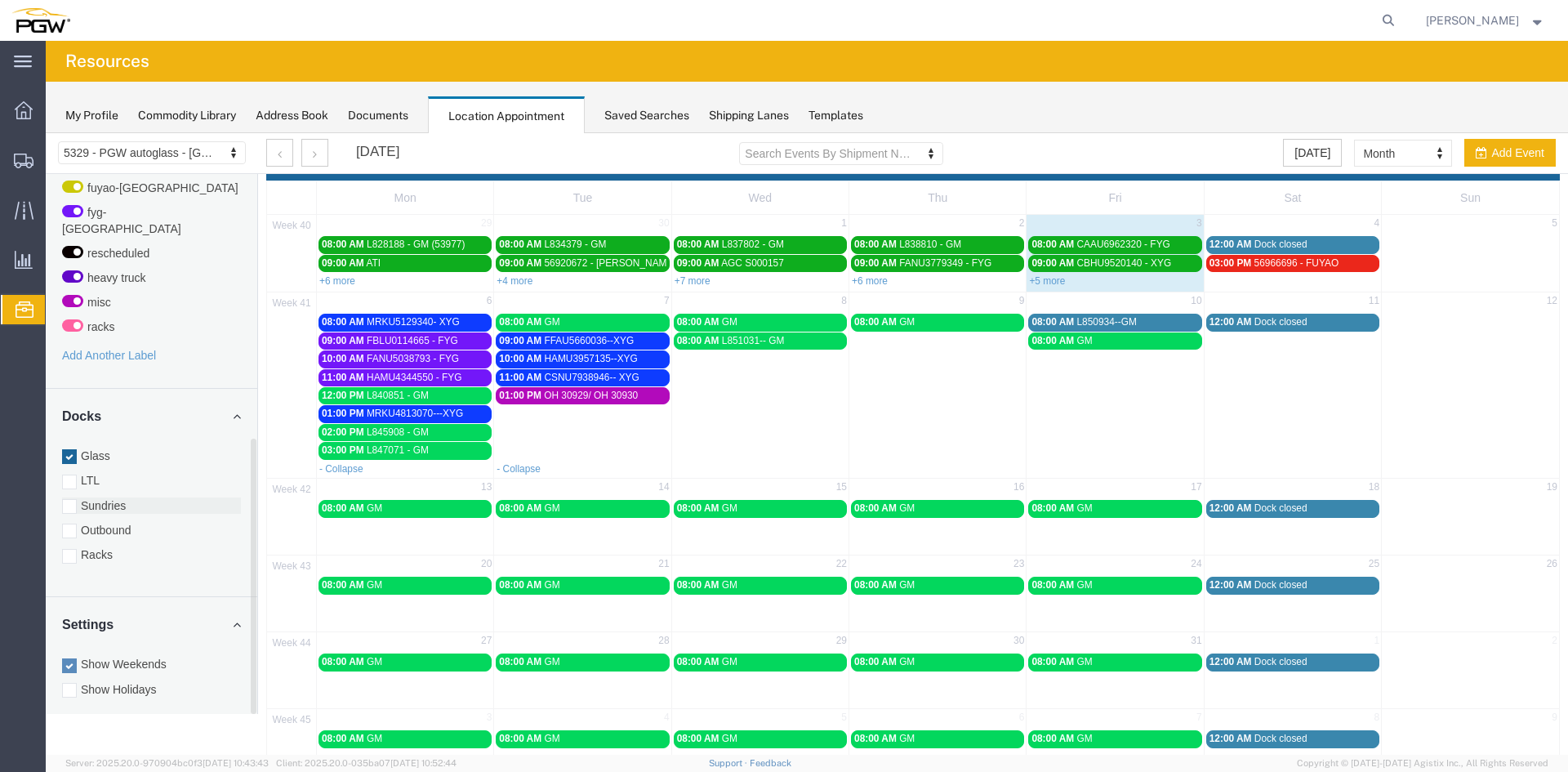
scroll to position [82, 0]
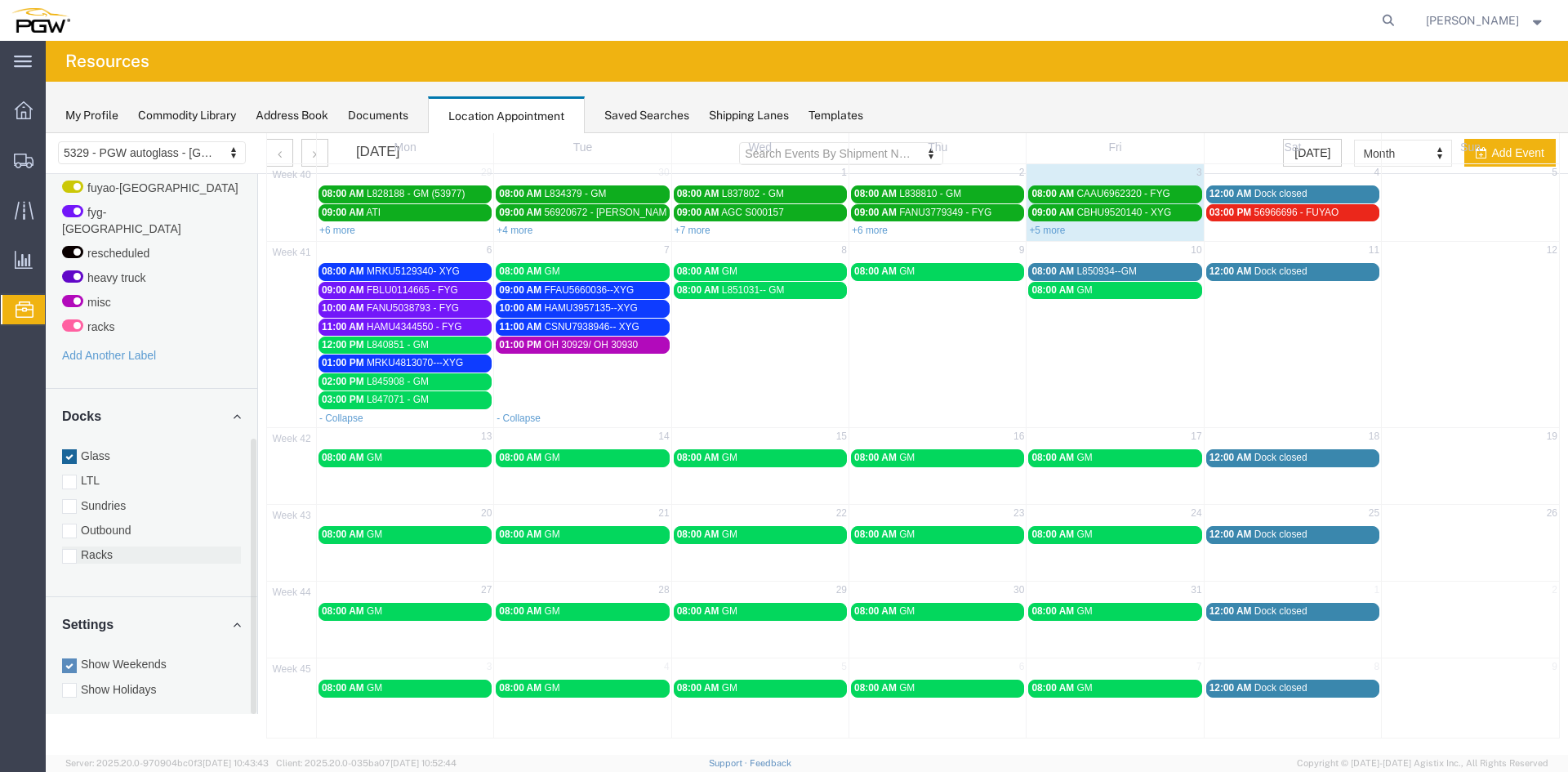
click at [65, 550] on div at bounding box center [69, 556] width 15 height 15
click at [45, 133] on input "Racks" at bounding box center [45, 133] width 0 height 0
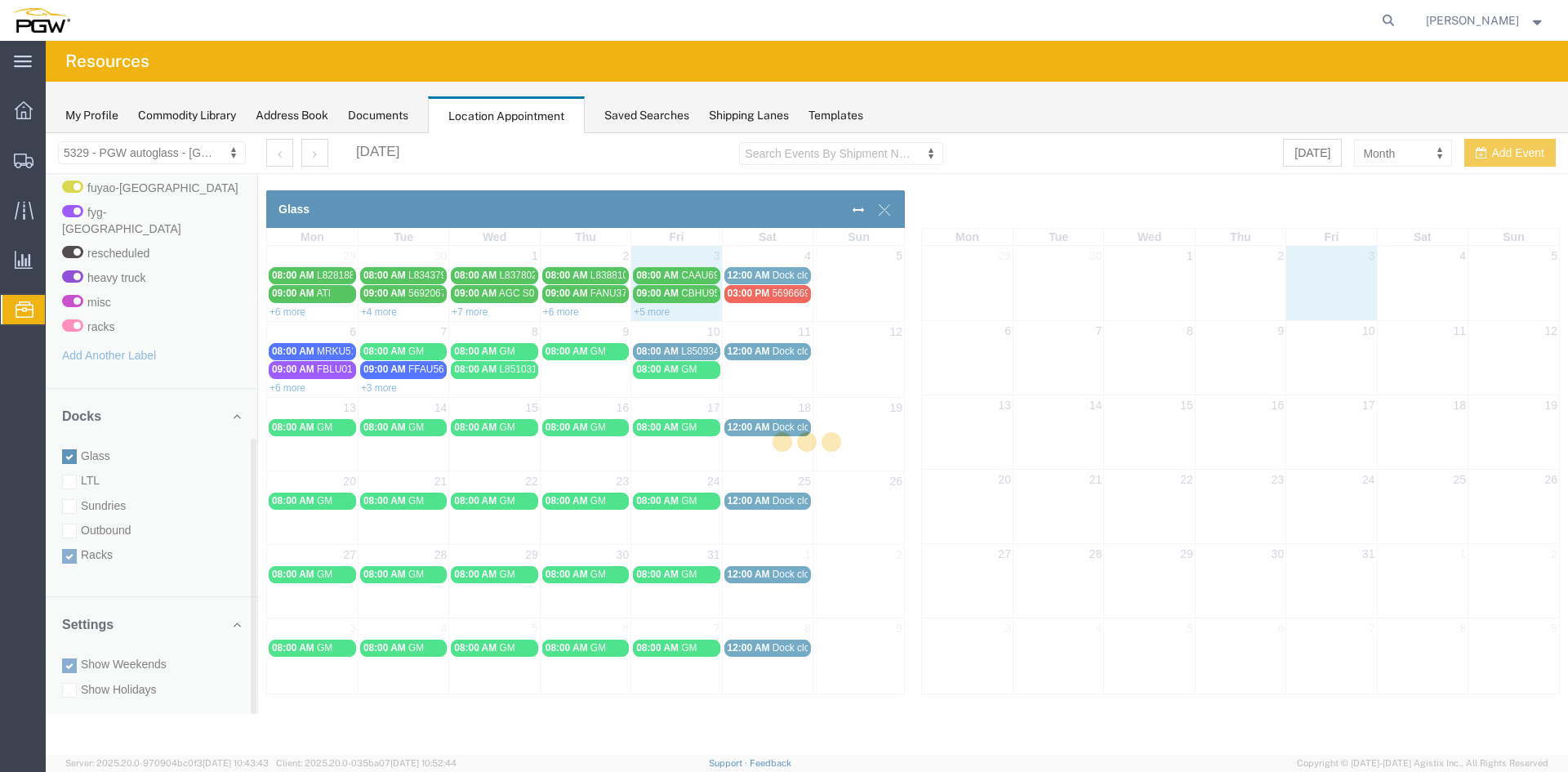
scroll to position [0, 0]
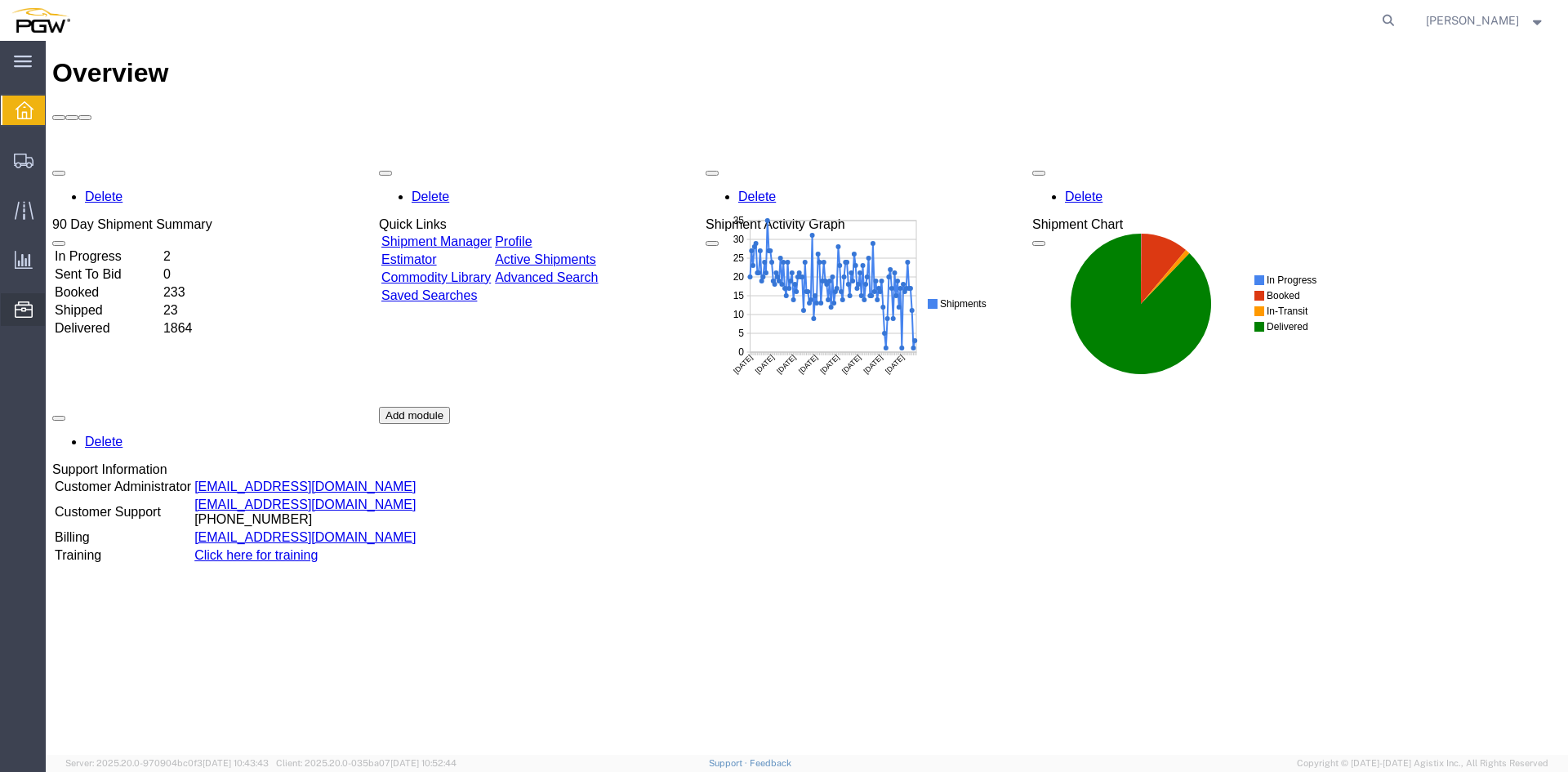
click at [0, 0] on span "Location Appointment" at bounding box center [0, 0] width 0 height 0
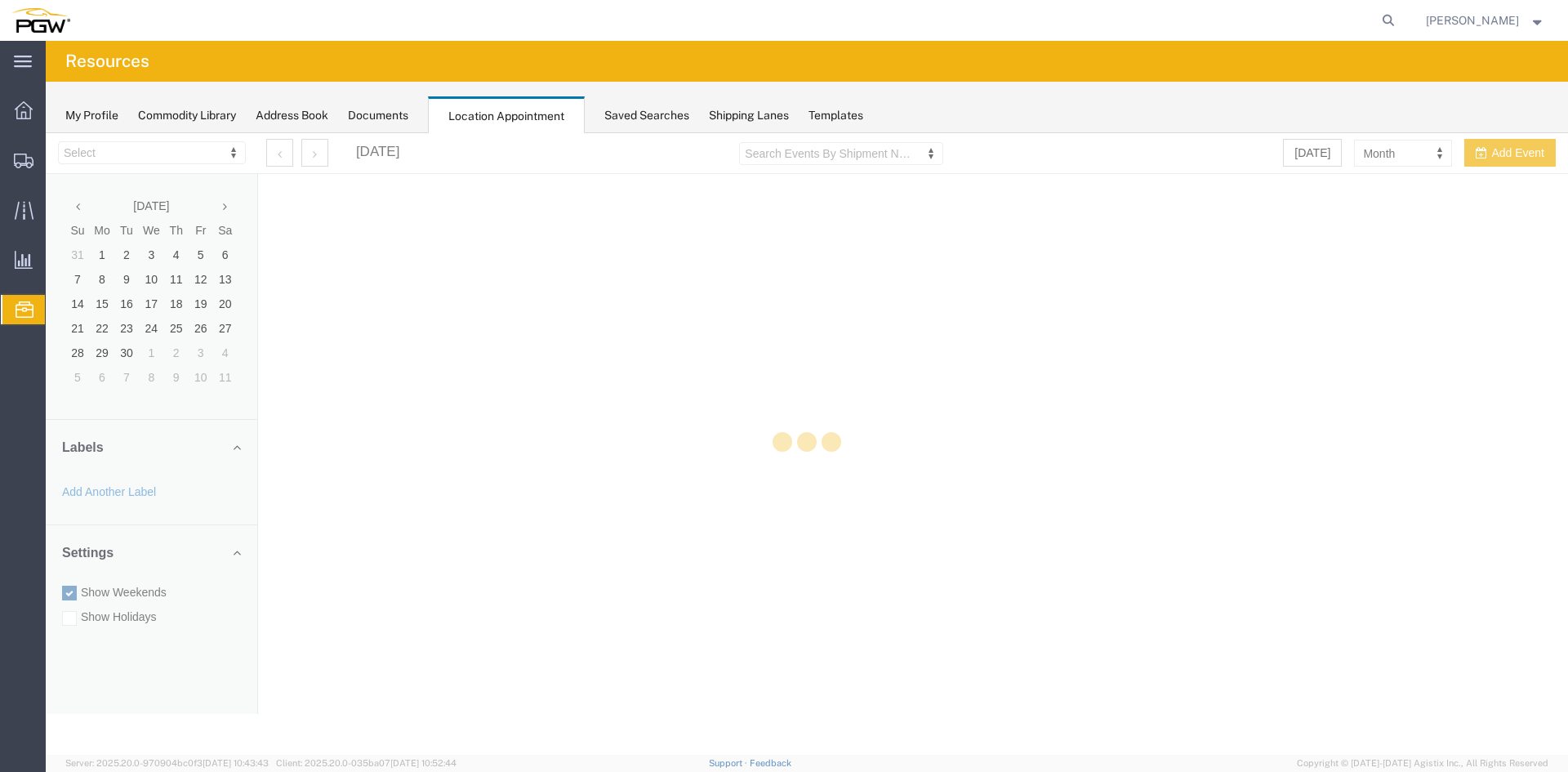
select select "28253"
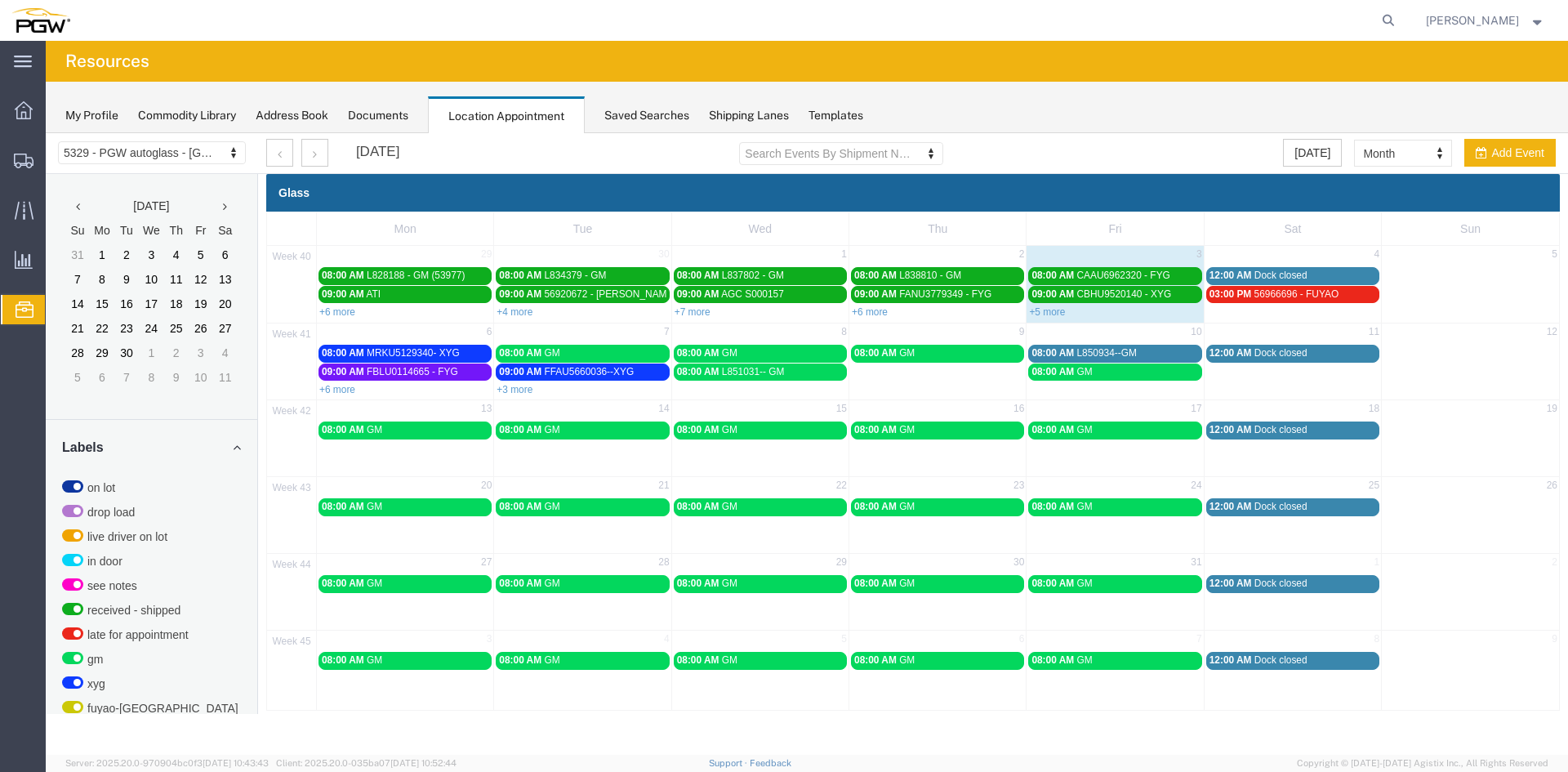
click at [572, 355] on div "08:00 AM GM" at bounding box center [582, 353] width 166 height 12
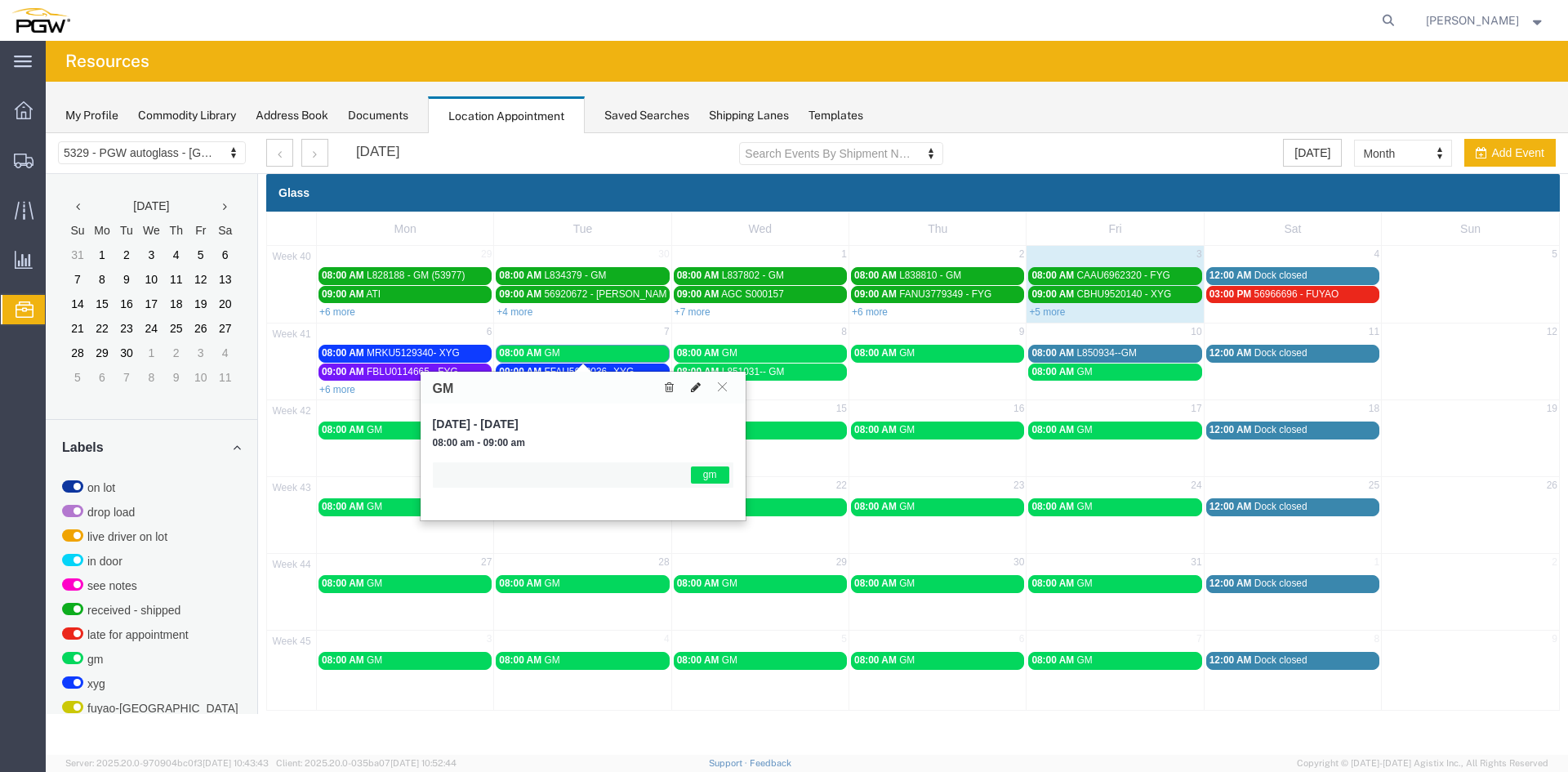
click at [693, 386] on icon at bounding box center [695, 386] width 9 height 11
select select "1"
select select "340"
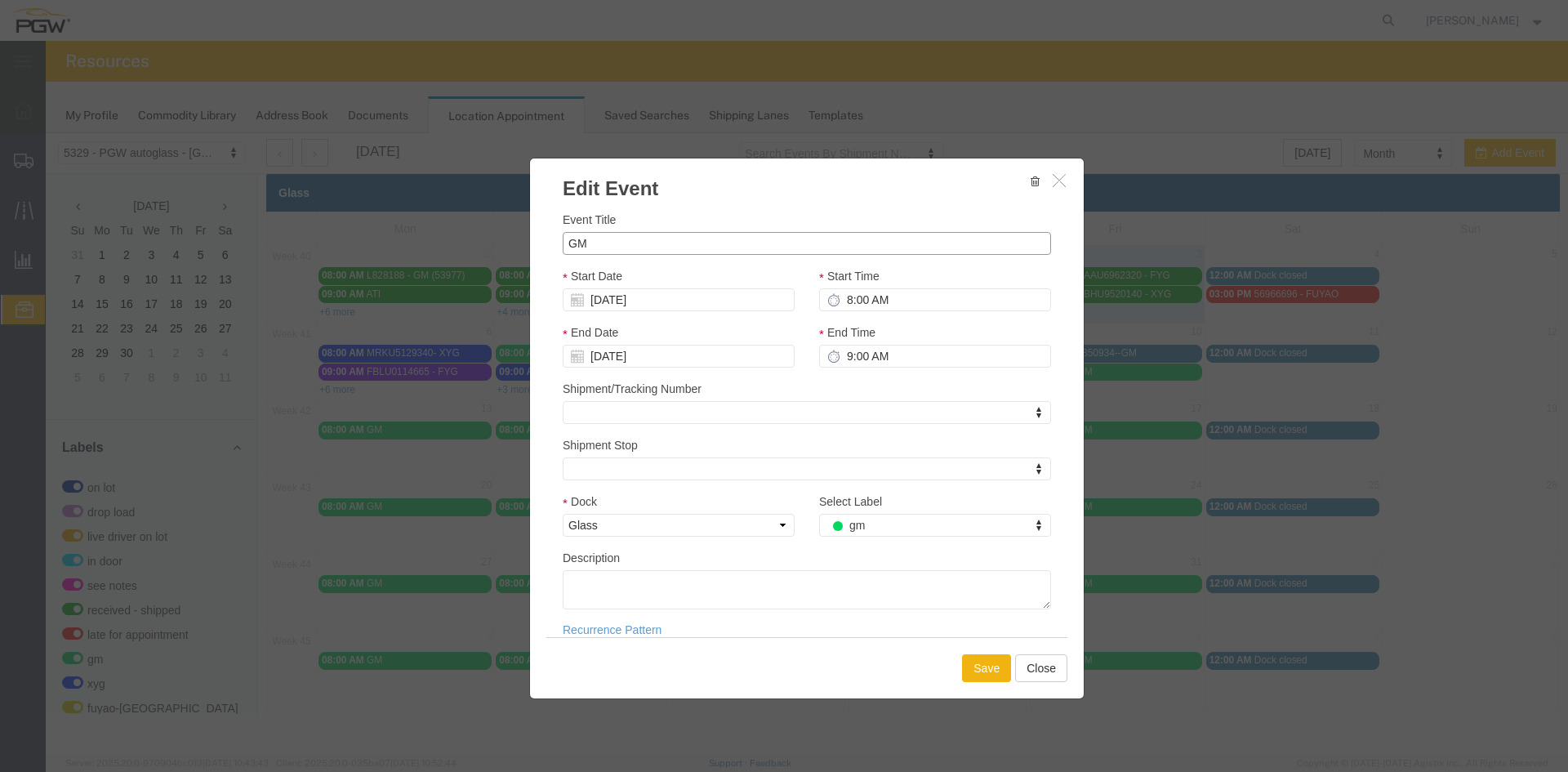
click at [663, 240] on input "GM" at bounding box center [807, 243] width 488 height 23
paste input "L850945"
type input "GM L850945"
click at [985, 672] on button "Save" at bounding box center [986, 668] width 49 height 27
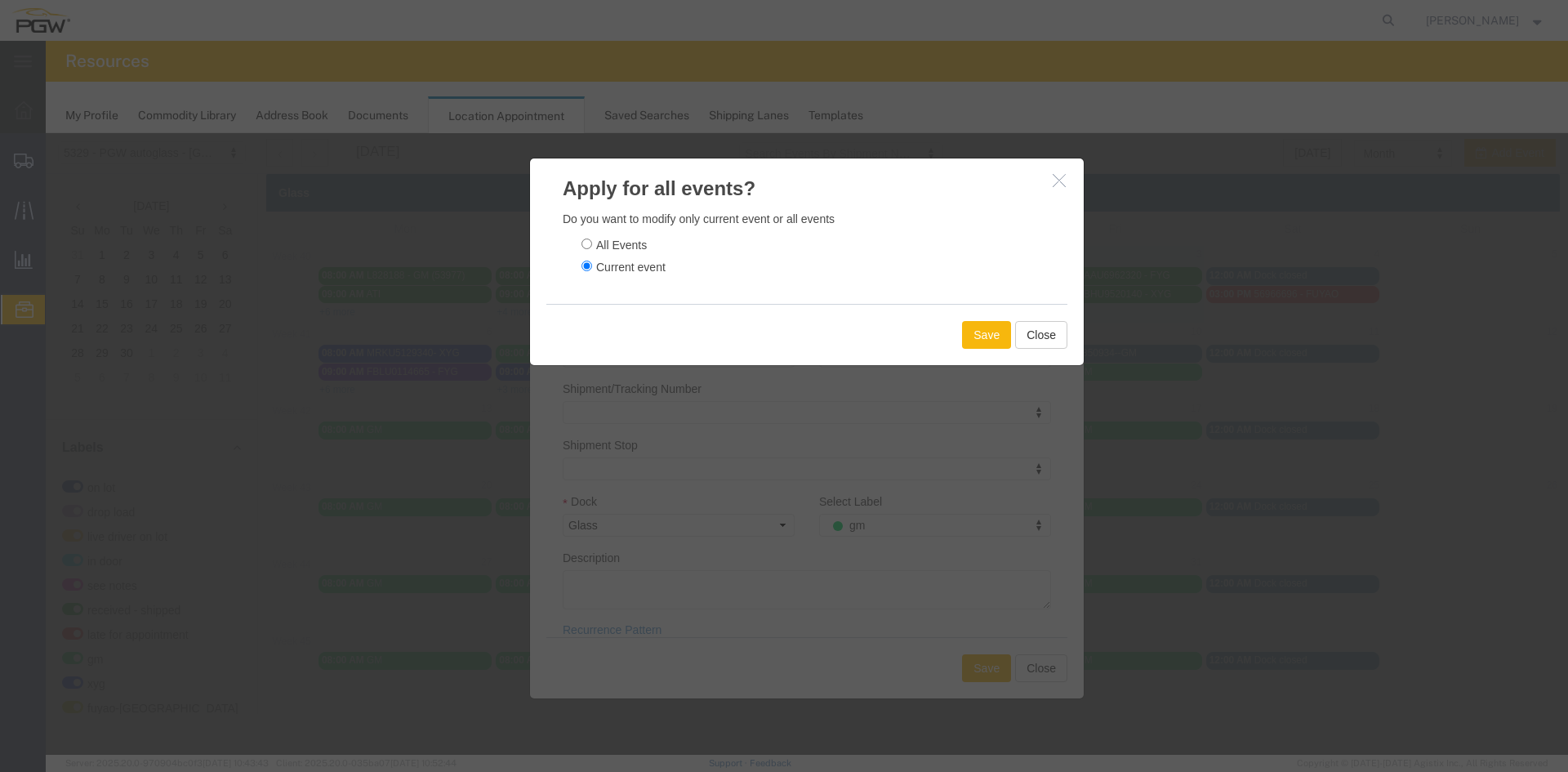
click at [983, 336] on button "Save" at bounding box center [986, 335] width 49 height 27
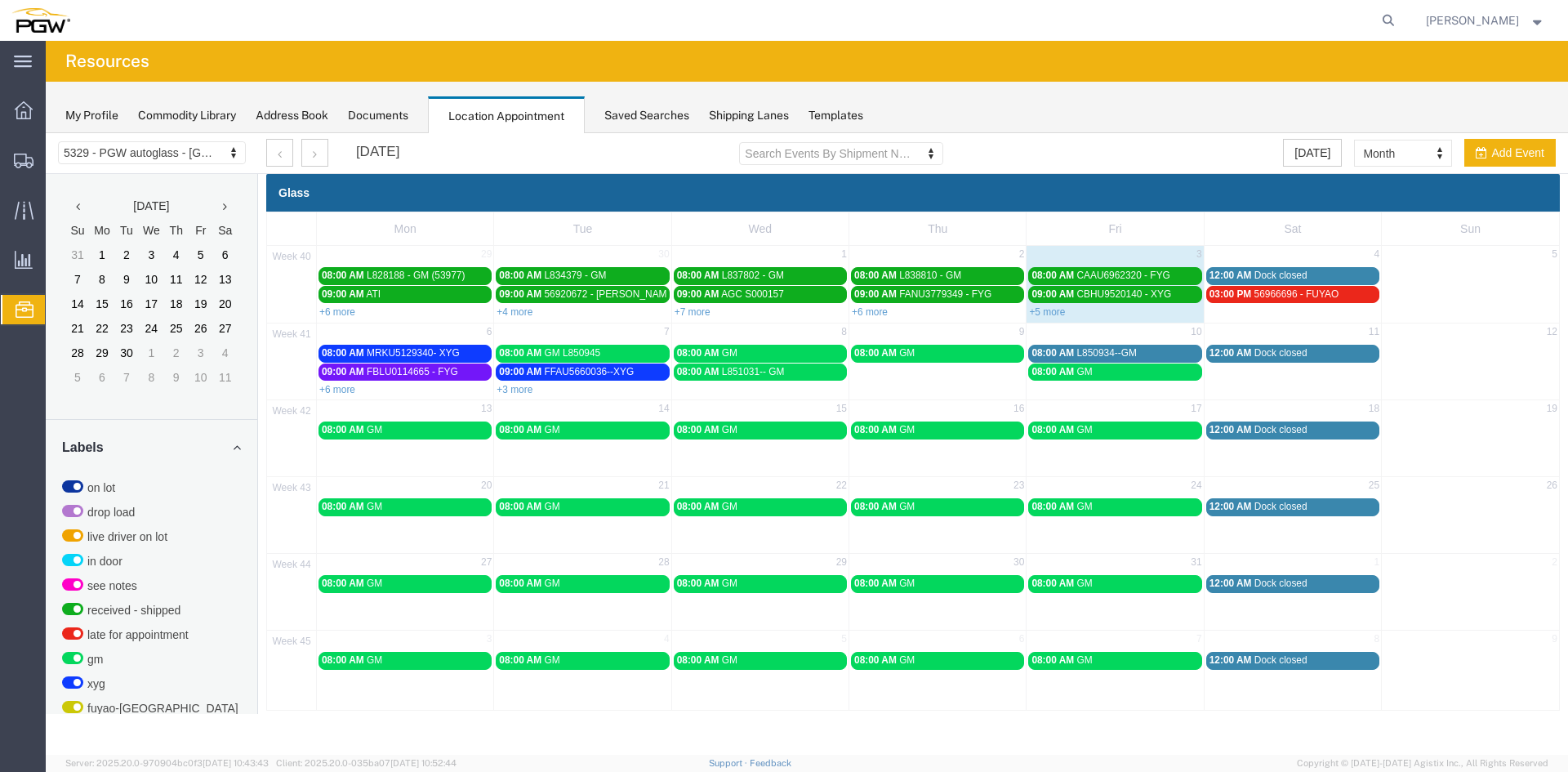
click at [791, 370] on div "08:00 AM L851031-- GM" at bounding box center [760, 372] width 166 height 12
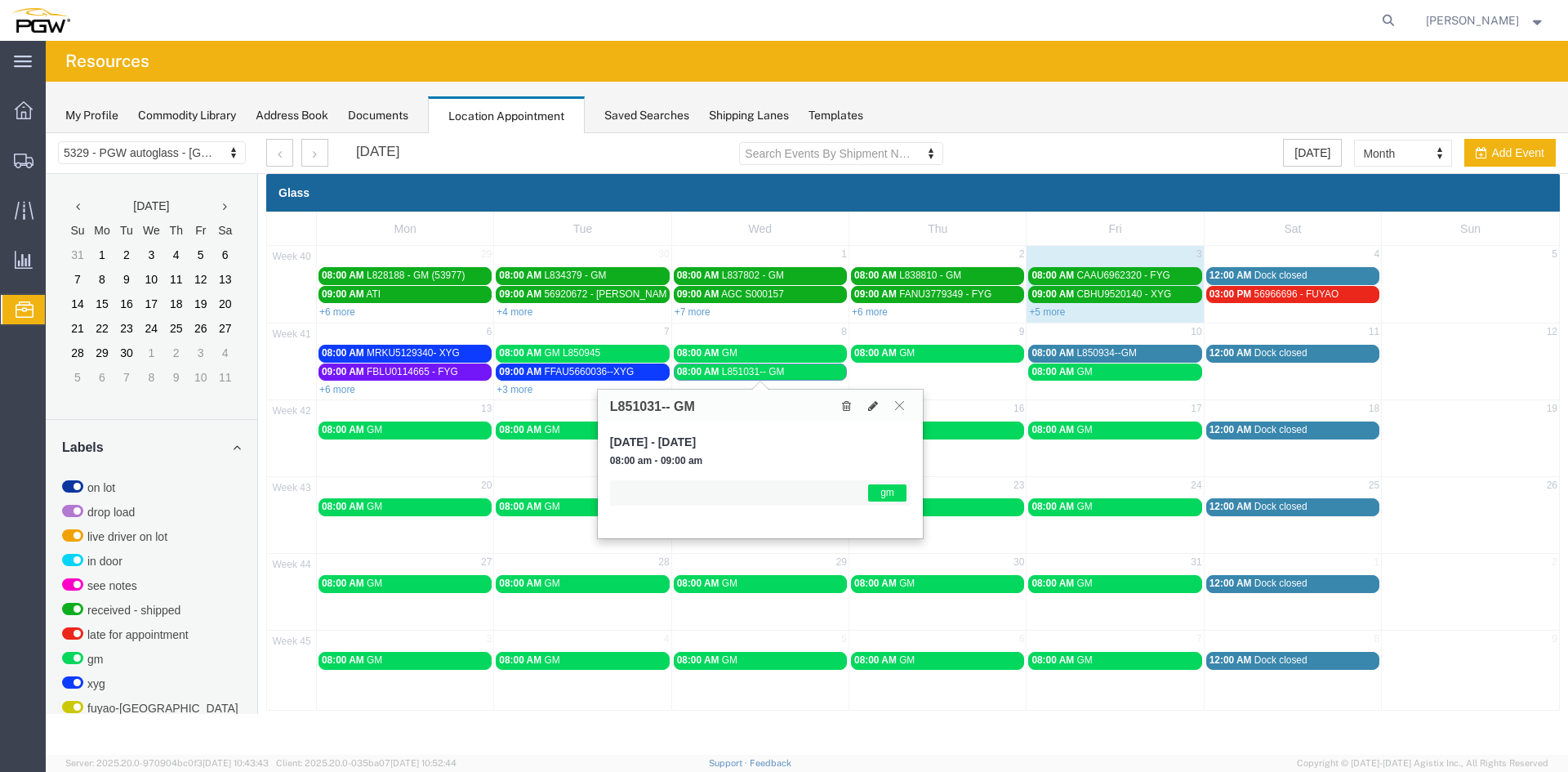
click at [902, 406] on icon at bounding box center [899, 404] width 9 height 9
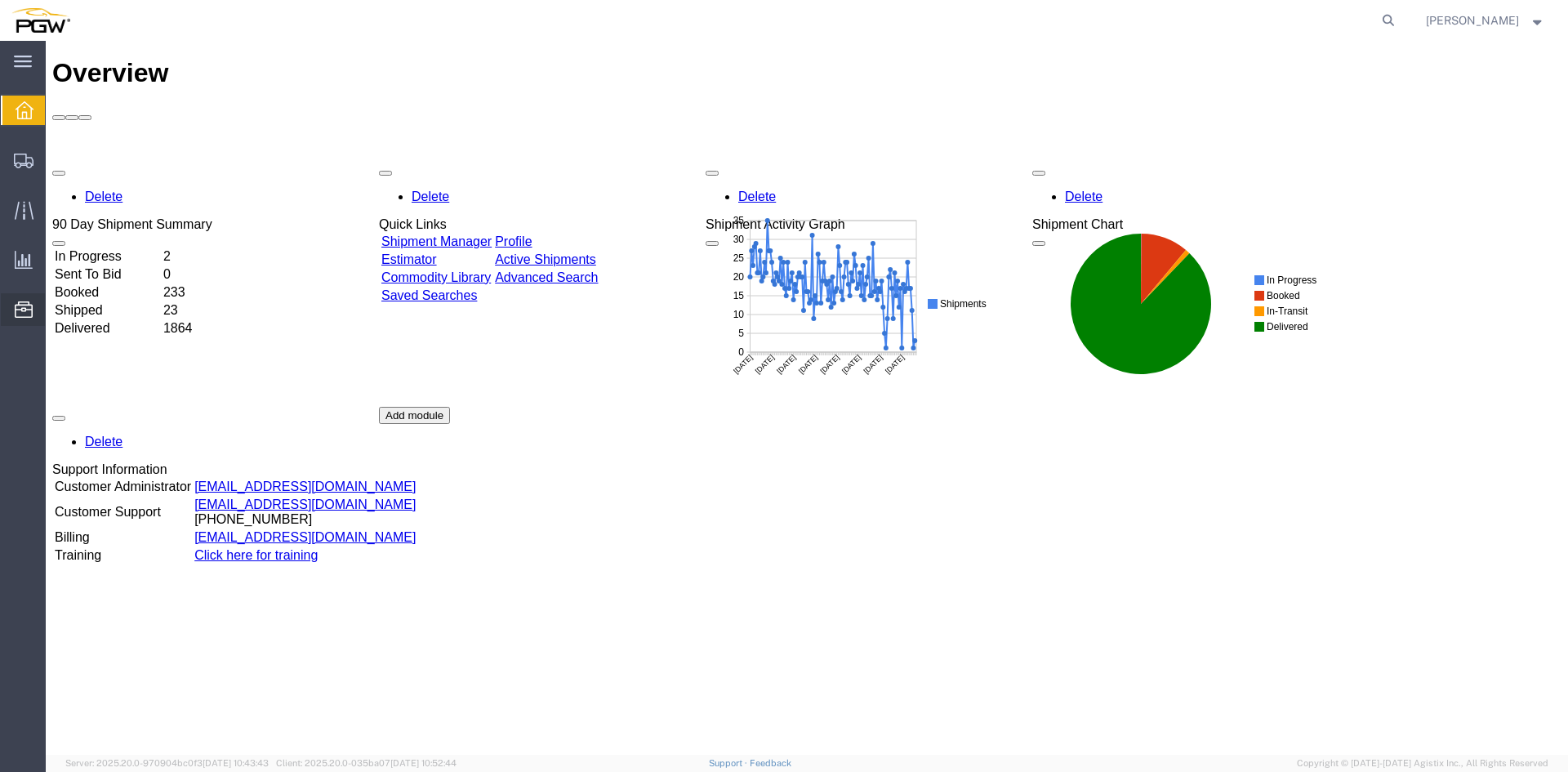
click at [0, 0] on span "Location Appointment" at bounding box center [0, 0] width 0 height 0
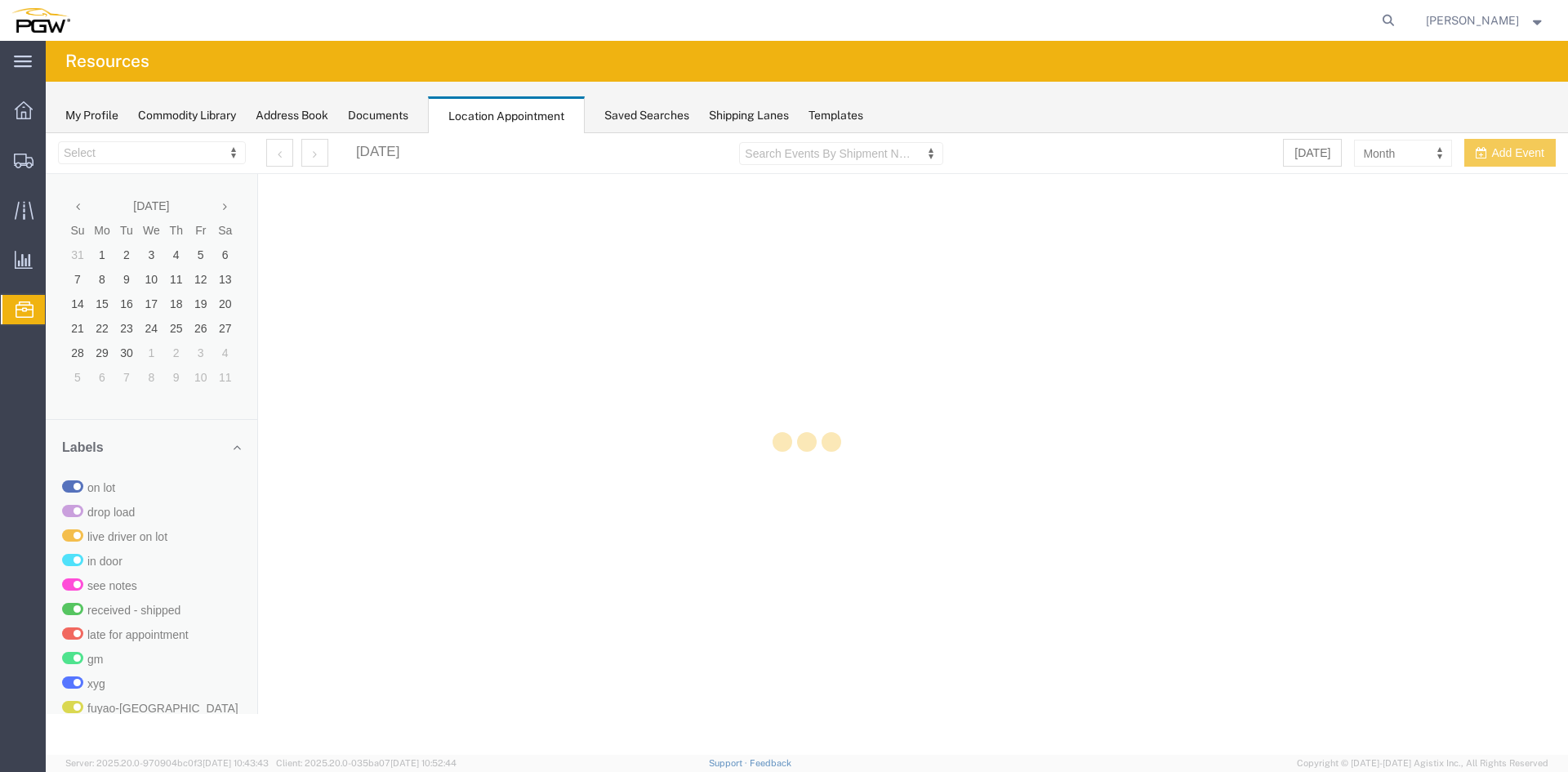
select select "28253"
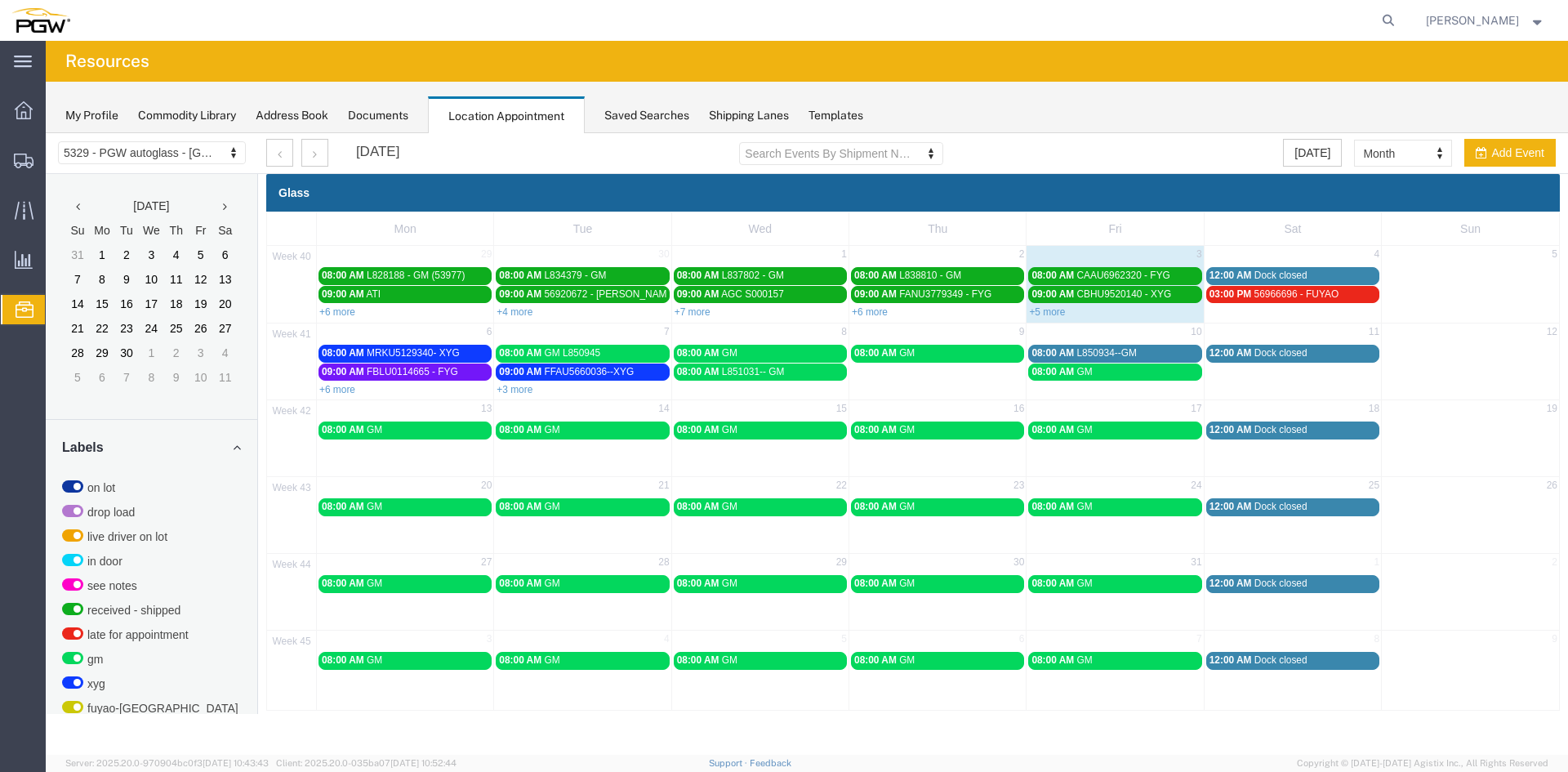
click at [398, 385] on div "+6 more" at bounding box center [405, 388] width 177 height 16
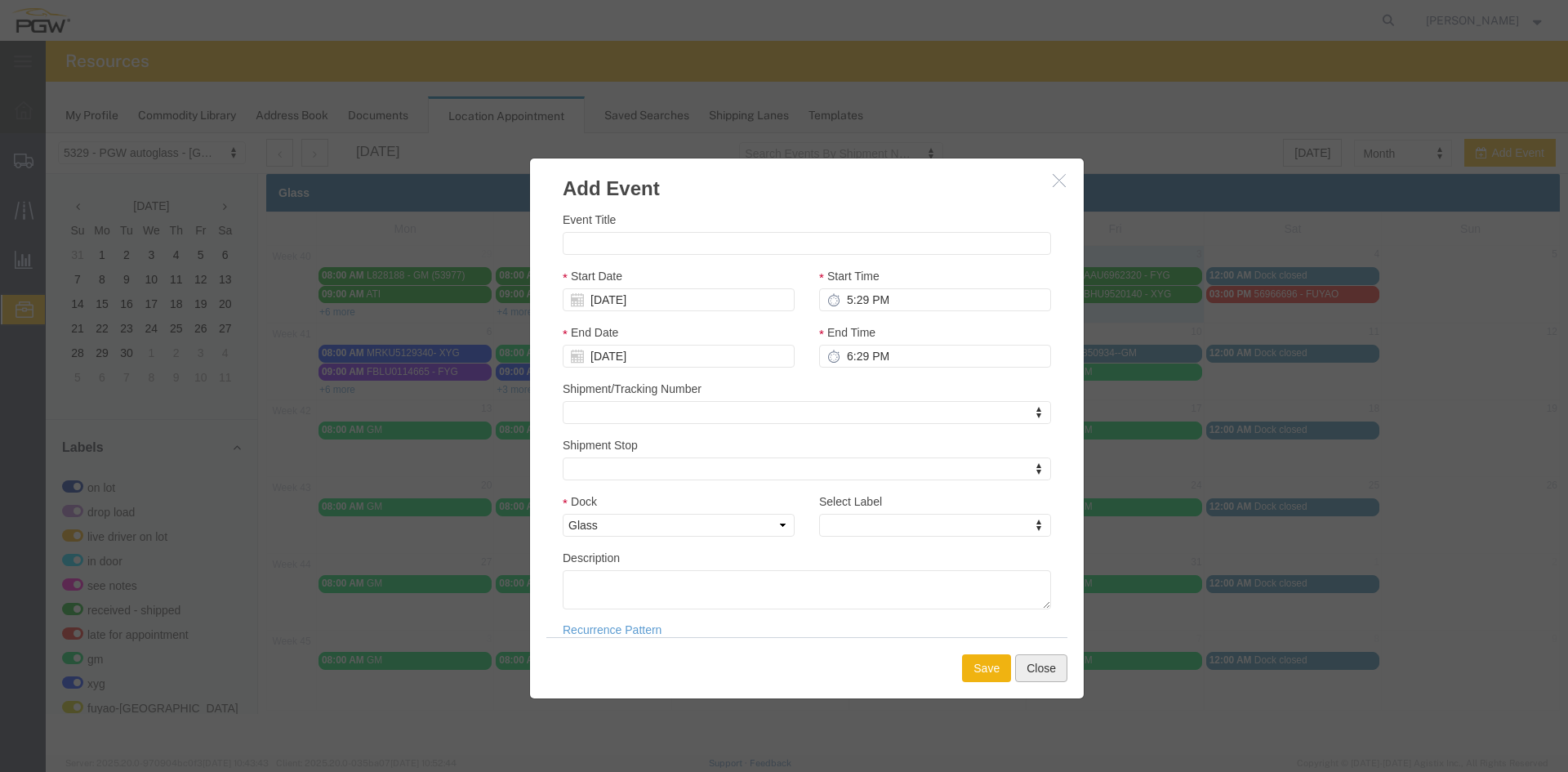
drag, startPoint x: 1035, startPoint y: 668, endPoint x: 1044, endPoint y: 671, distance: 9.5
click at [1039, 669] on button "Close" at bounding box center [1041, 668] width 52 height 27
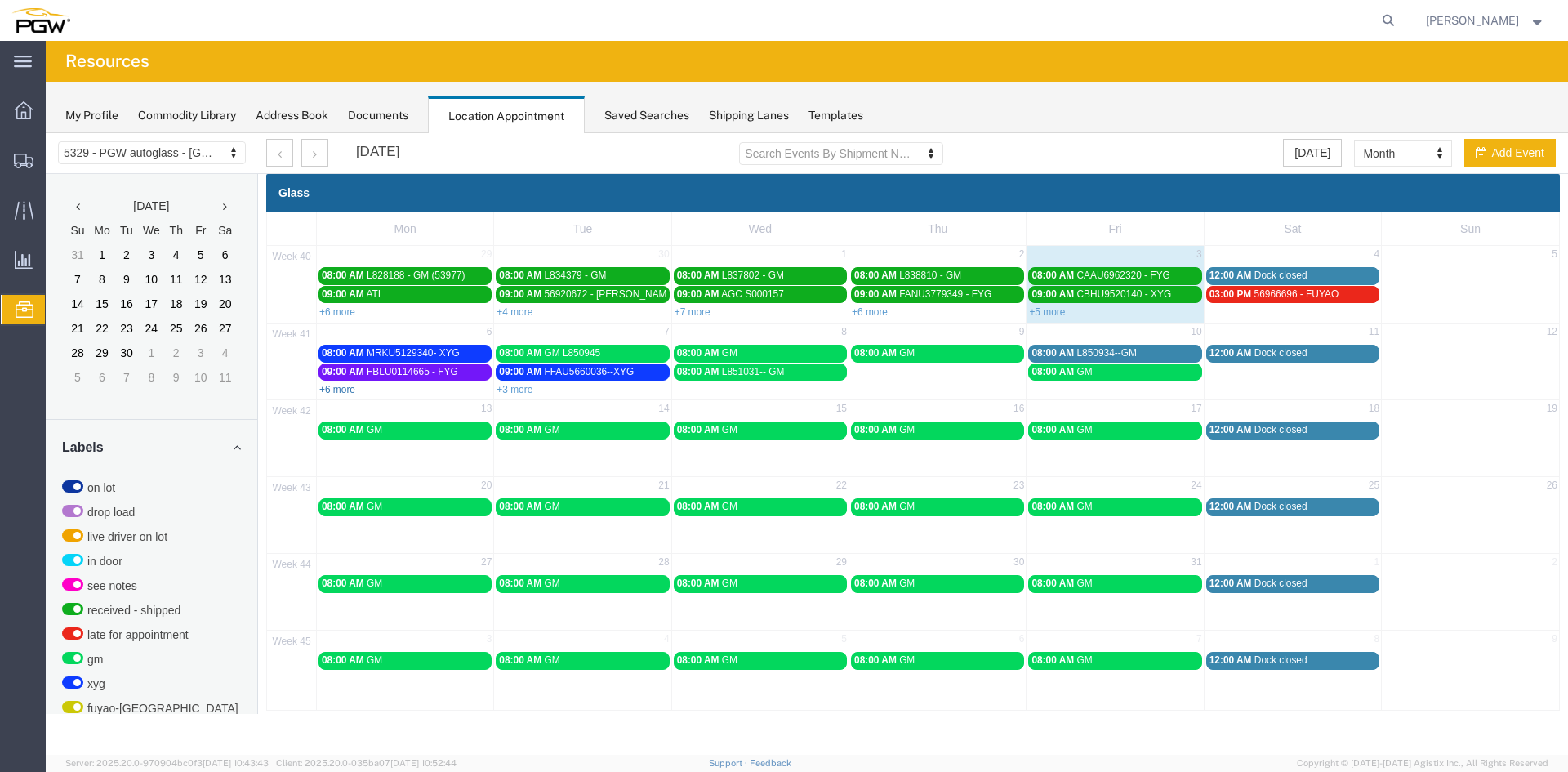
click at [342, 389] on link "+6 more" at bounding box center [337, 389] width 36 height 11
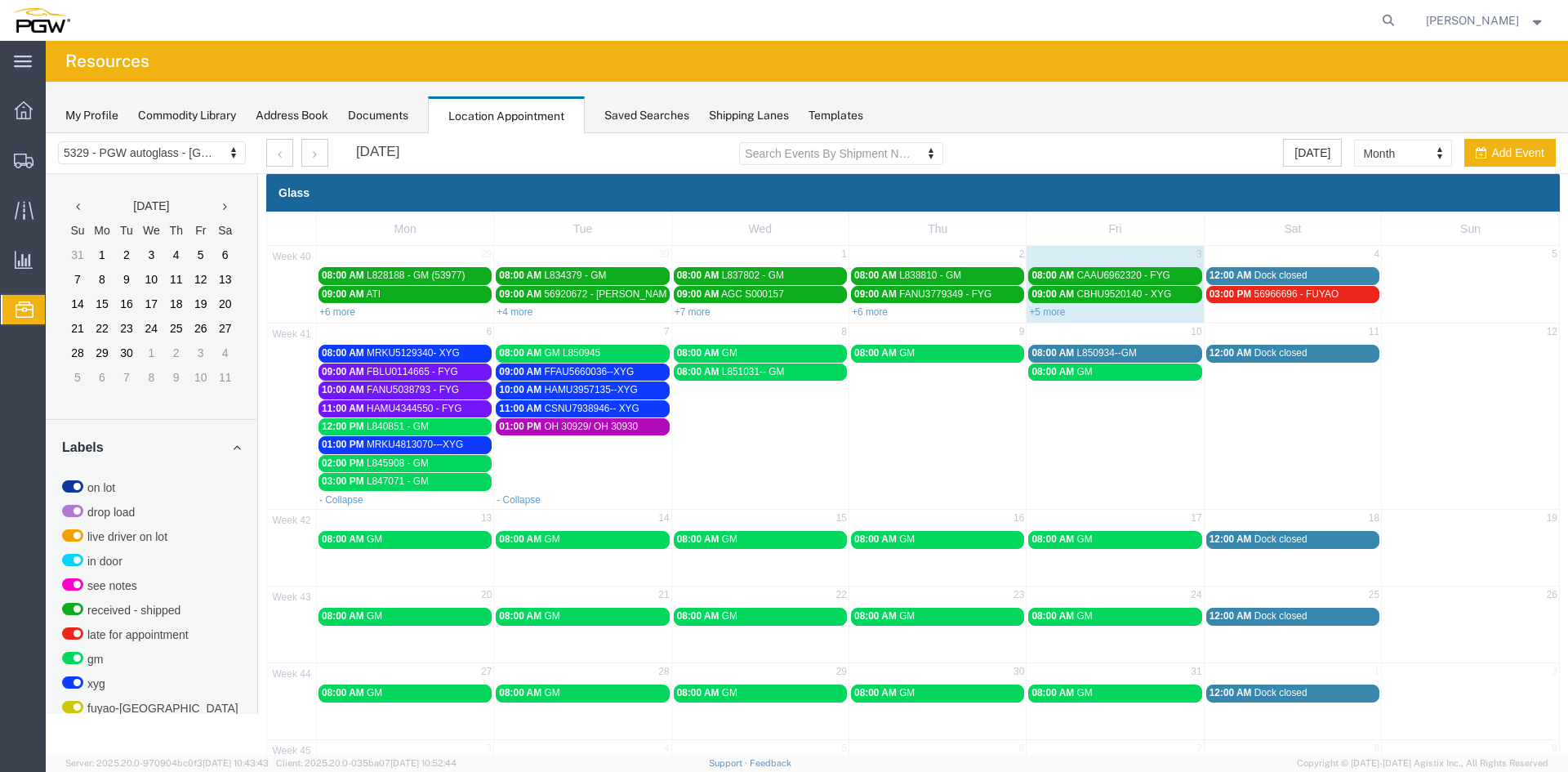
drag, startPoint x: 344, startPoint y: 222, endPoint x: 918, endPoint y: 122, distance: 582.6
click at [912, 119] on div "My Profile Commodity Library Address Book Documents Location Appointment Saved …" at bounding box center [807, 107] width 1523 height 52
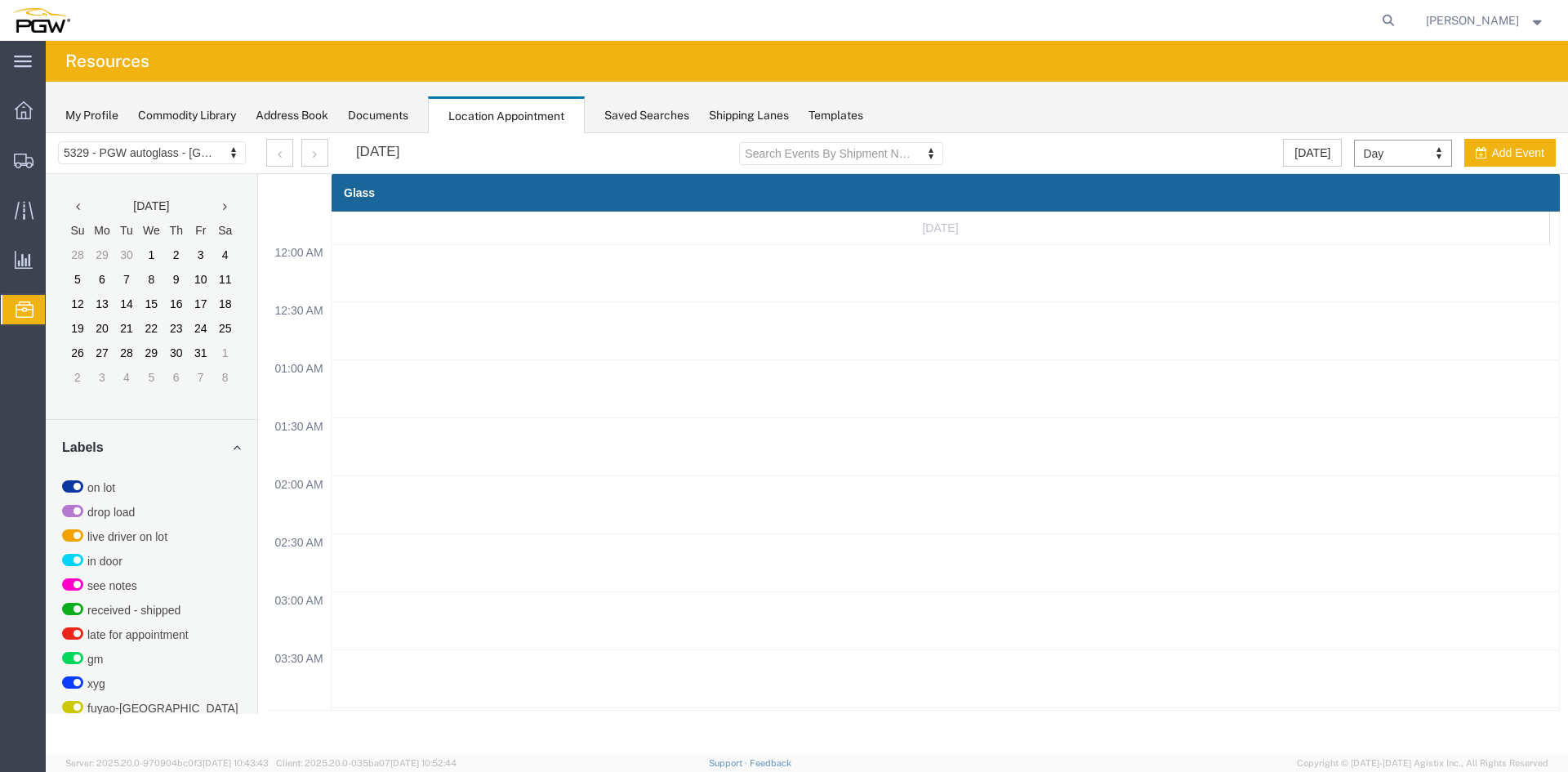
scroll to position [697, 0]
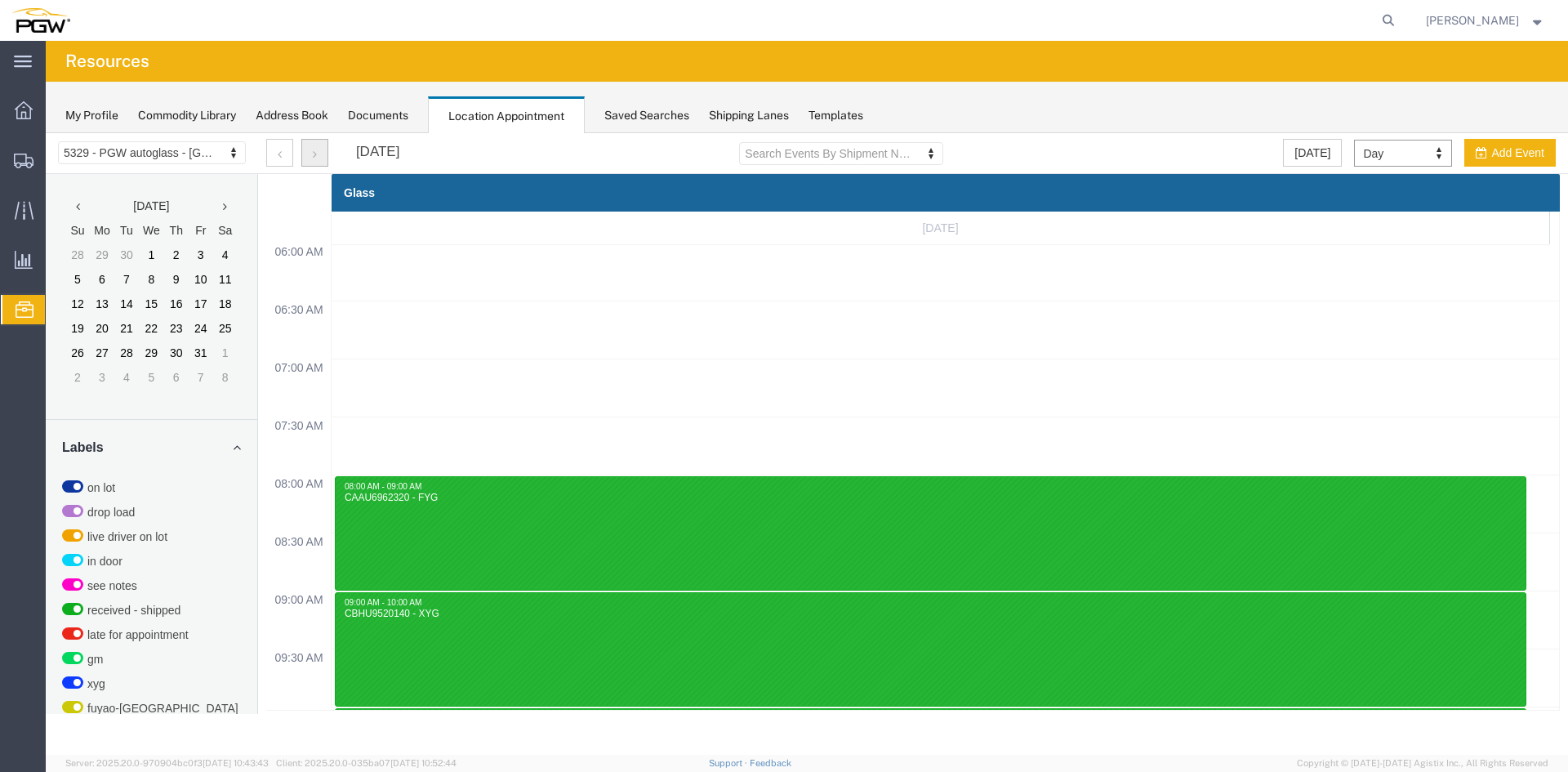
click at [318, 154] on button "button" at bounding box center [314, 153] width 27 height 27
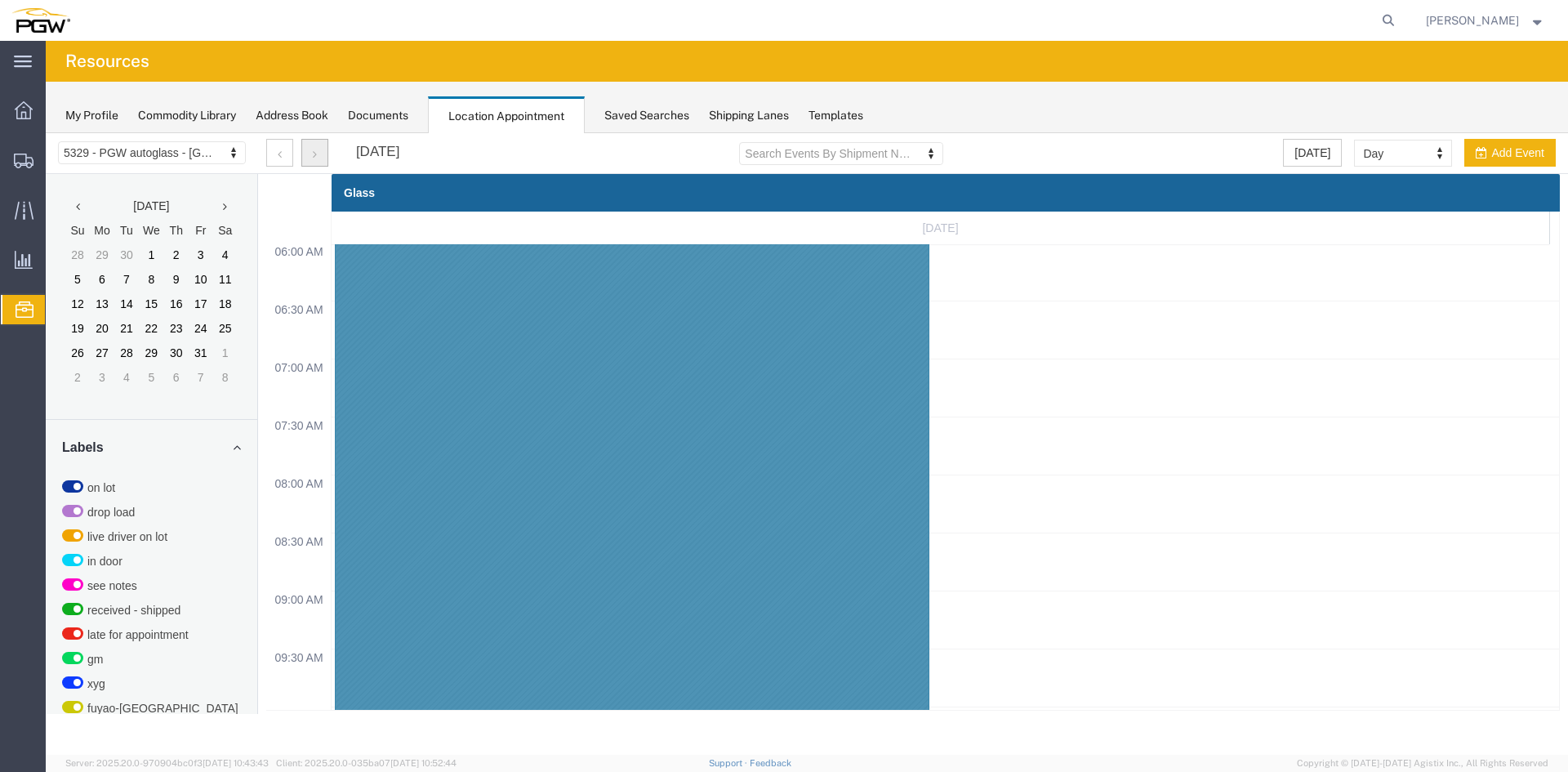
click at [324, 149] on button "button" at bounding box center [314, 153] width 27 height 27
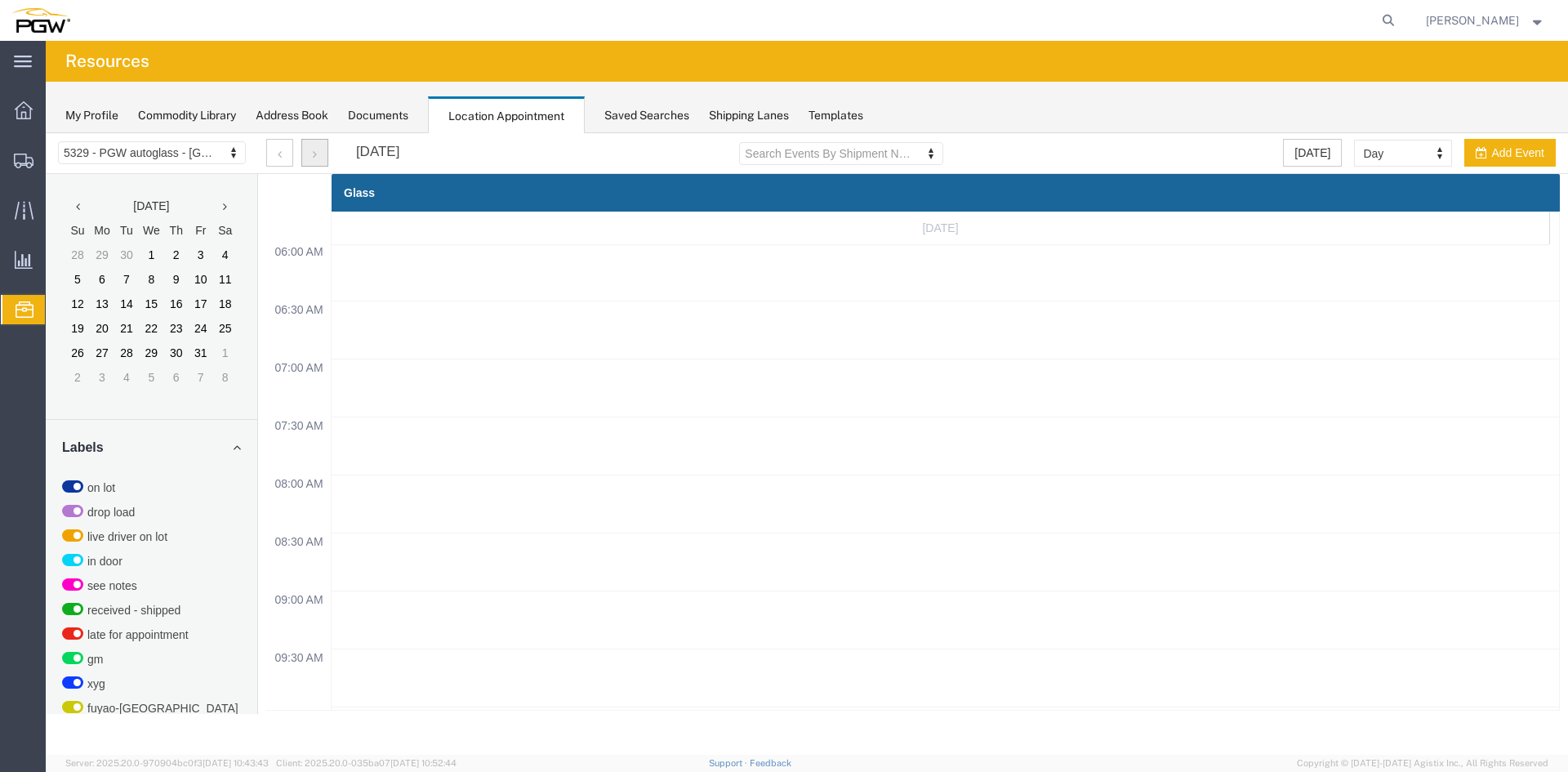
click at [327, 152] on button "button" at bounding box center [314, 153] width 27 height 27
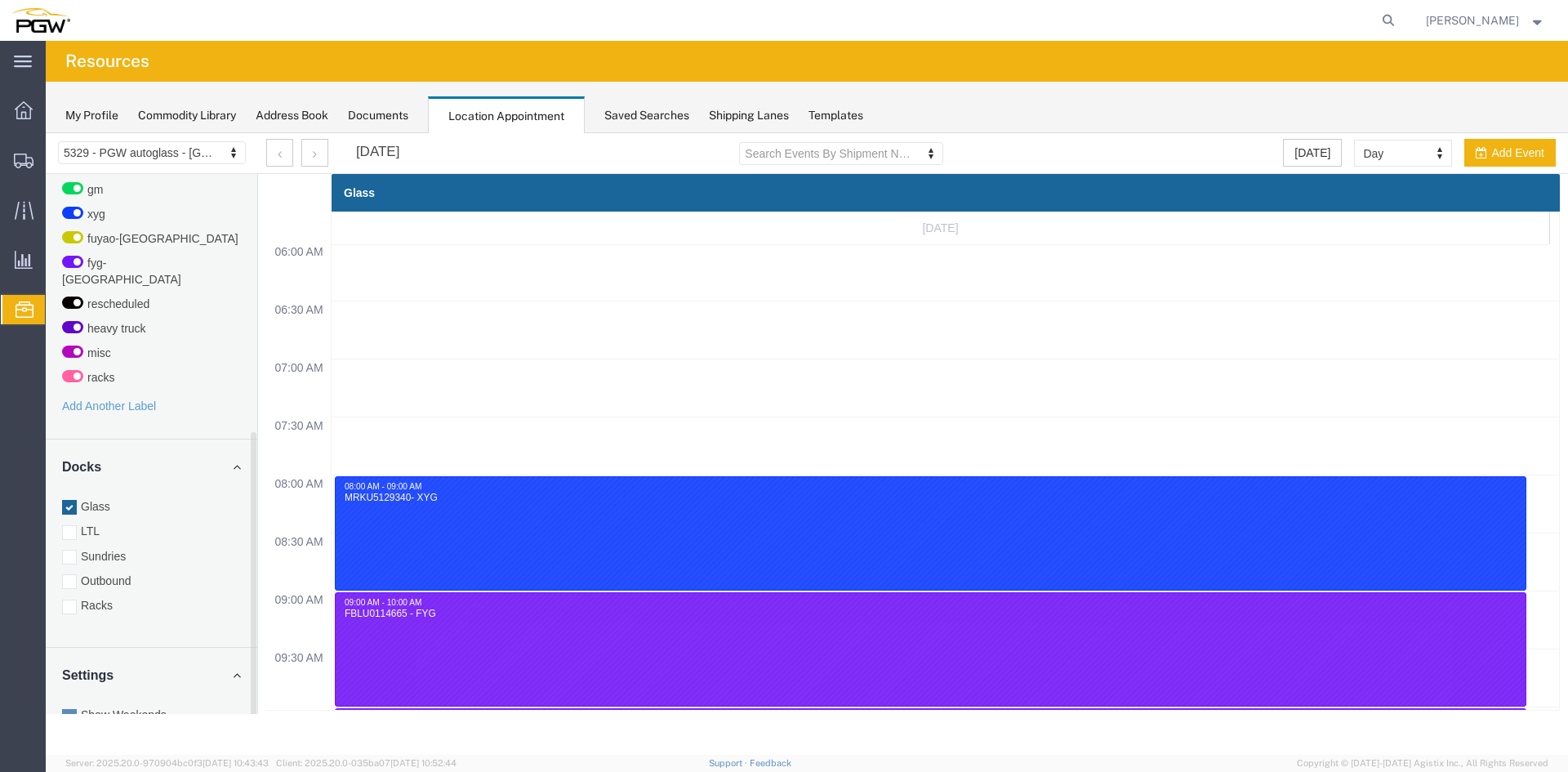
scroll to position [477, 0]
click at [66, 593] on div at bounding box center [69, 599] width 15 height 15
click at [45, 133] on input "Racks" at bounding box center [45, 133] width 0 height 0
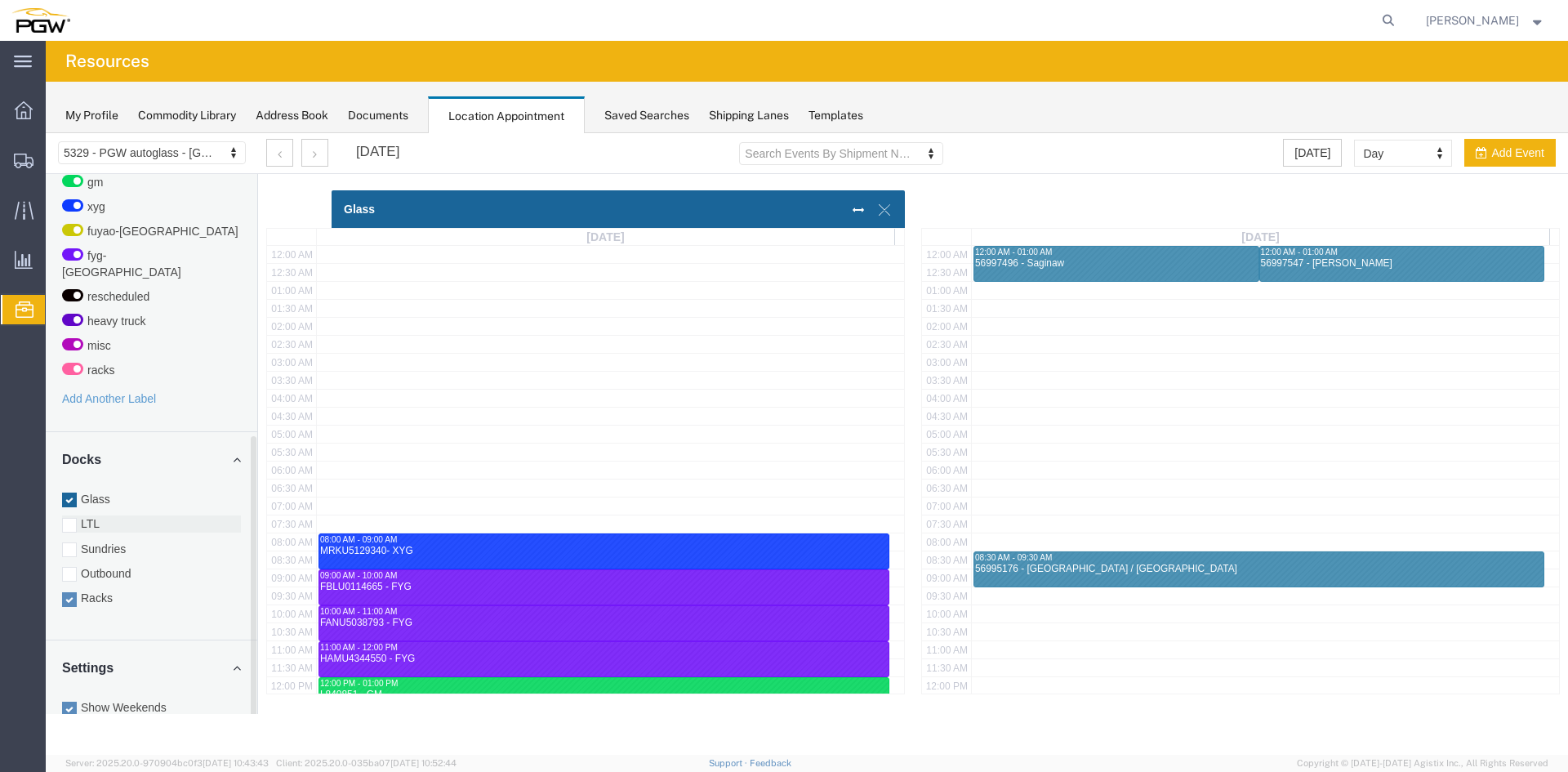
scroll to position [381, 0]
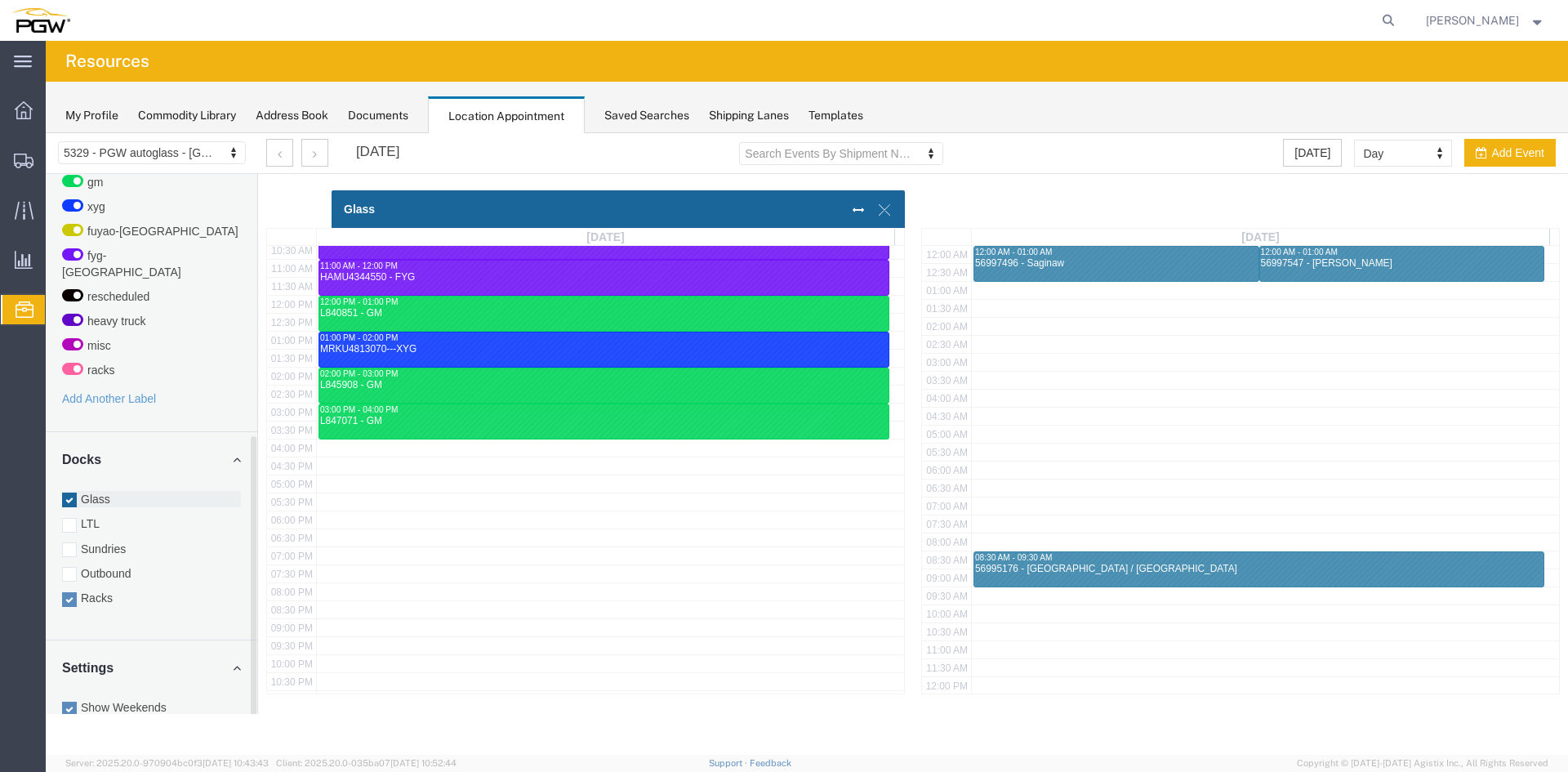
click at [65, 493] on div at bounding box center [69, 500] width 15 height 15
click at [45, 133] on input "Glass" at bounding box center [45, 133] width 0 height 0
